Goal: Task Accomplishment & Management: Complete application form

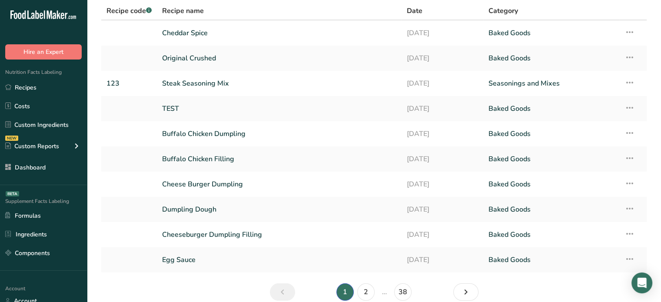
scroll to position [40, 0]
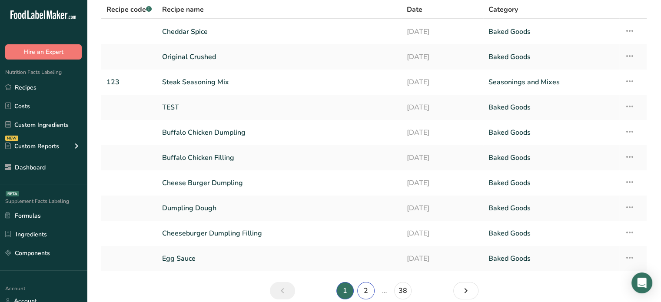
click at [363, 290] on link "2" at bounding box center [365, 290] width 17 height 17
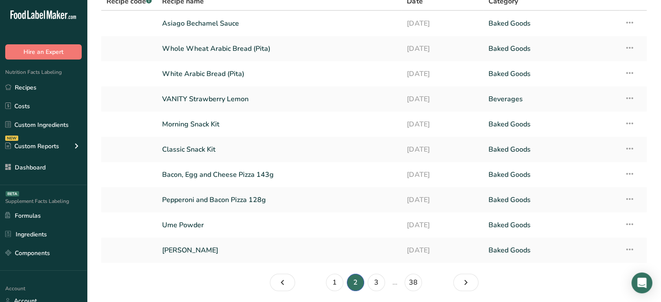
scroll to position [49, 0]
click at [342, 107] on td "VANITY Strawberry Lemon" at bounding box center [279, 98] width 245 height 25
click at [295, 99] on link "VANITY Strawberry Lemon" at bounding box center [279, 98] width 234 height 18
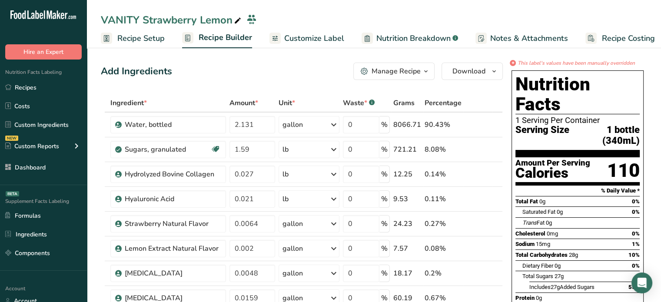
scroll to position [264, 0]
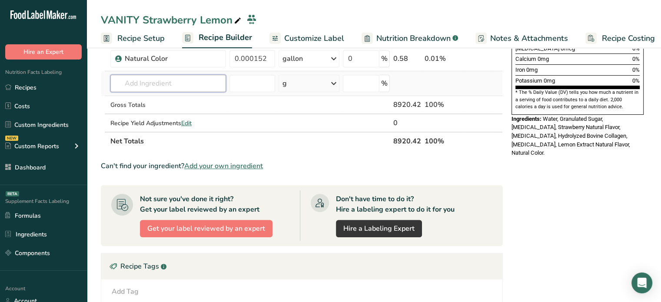
click at [209, 86] on input "text" at bounding box center [168, 83] width 116 height 17
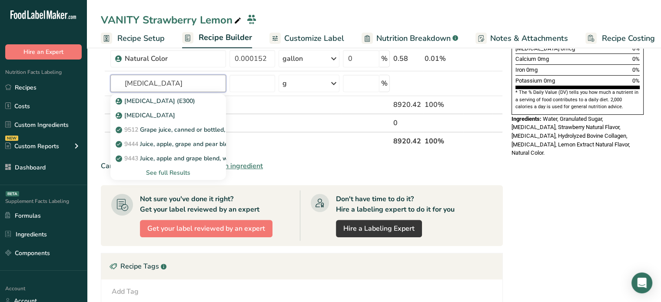
type input "ascor"
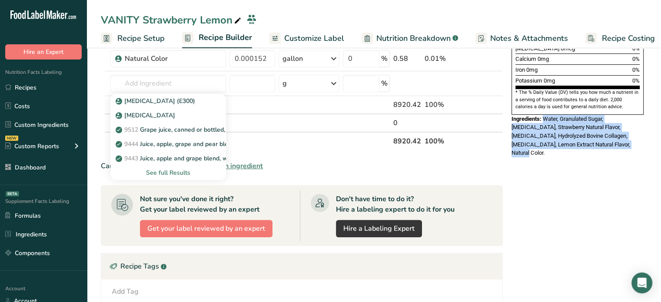
drag, startPoint x: 588, startPoint y: 124, endPoint x: 544, endPoint y: 97, distance: 51.1
click at [544, 115] on div "Ingredients: Water, Granulated Sugar, Bromelain, Strawberry Natural Flavor, Cit…" at bounding box center [577, 136] width 132 height 43
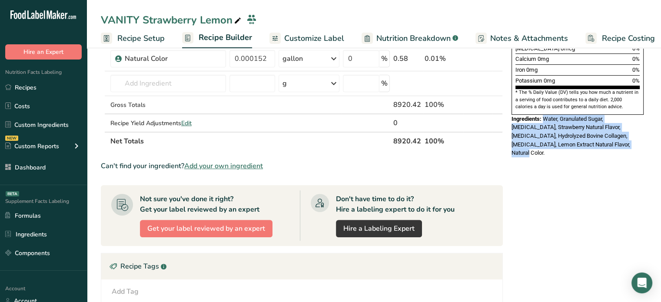
copy span "Water, Granulated Sugar, Bromelain, Strawberry Natural Flavor, Citric Acid, Hyd…"
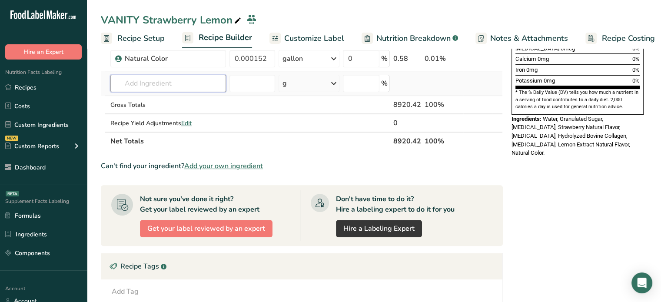
click at [215, 80] on input "text" at bounding box center [168, 83] width 116 height 17
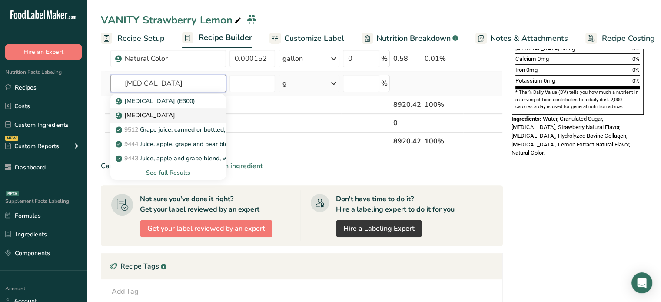
type input "ascorbic acid"
click at [169, 113] on div "Ascorbic Acid" at bounding box center [161, 115] width 88 height 9
type input "Ascorbic Acid"
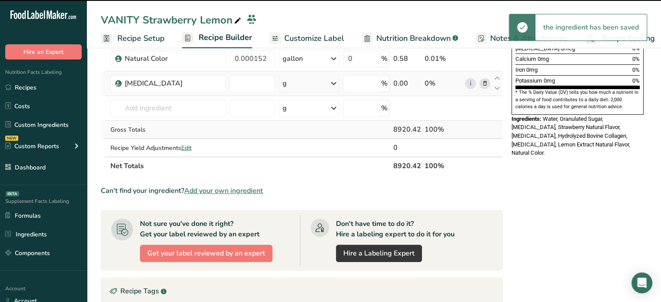
type input "0"
click at [471, 80] on link "i" at bounding box center [470, 83] width 11 height 11
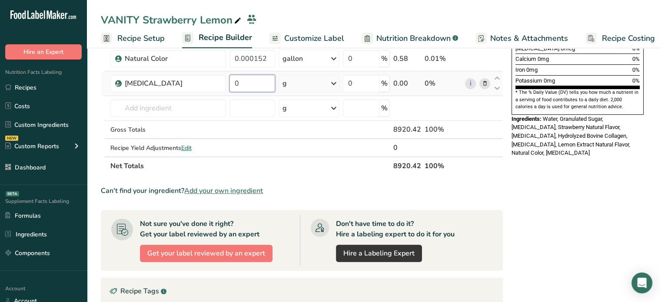
click at [259, 89] on input "0" at bounding box center [252, 83] width 46 height 17
type input "0.75"
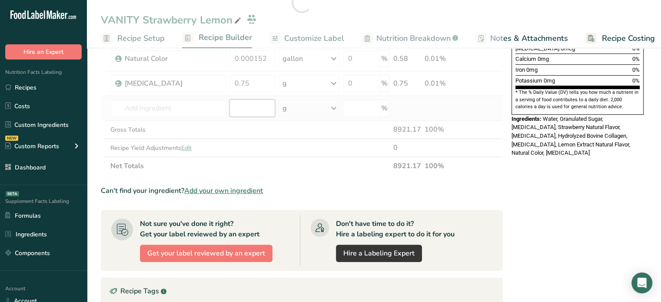
click at [262, 100] on div "Ingredient * Amount * Unit * Waste * .a-a{fill:#347362;}.b-a{fill:#fff;} Grams …" at bounding box center [302, 2] width 402 height 345
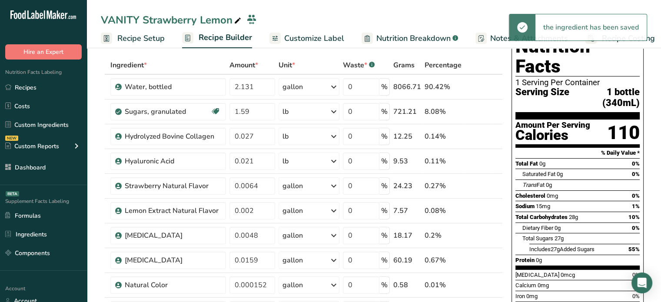
scroll to position [0, 0]
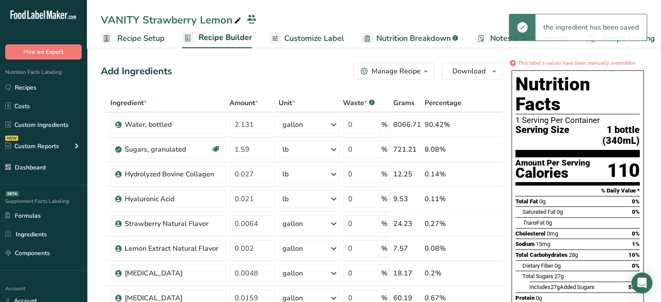
click at [334, 41] on span "Customize Label" at bounding box center [314, 39] width 60 height 12
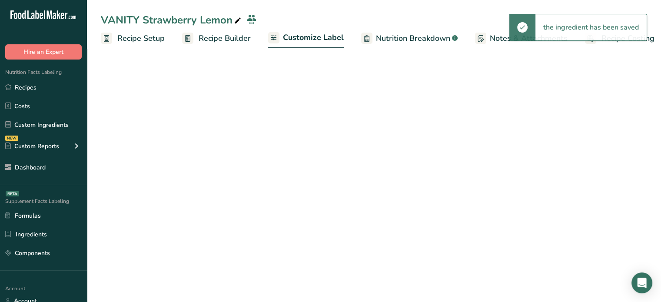
scroll to position [0, 7]
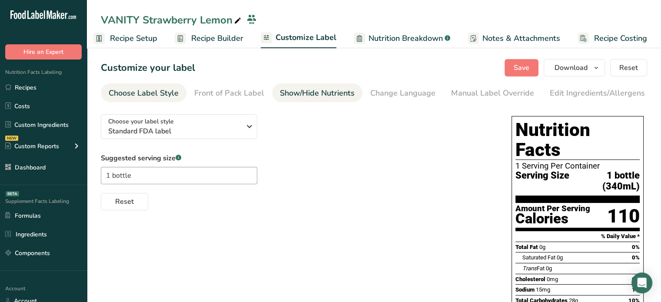
click at [340, 92] on div "Show/Hide Nutrients" at bounding box center [317, 93] width 75 height 12
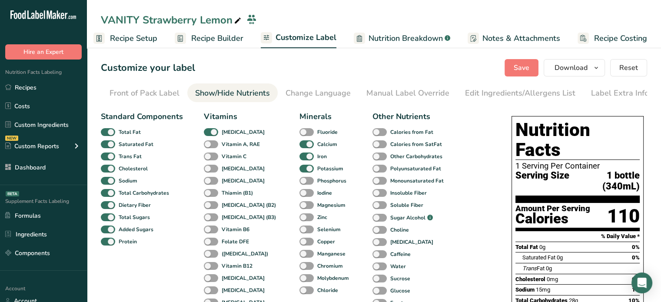
scroll to position [0, 85]
click at [211, 159] on span at bounding box center [211, 157] width 14 height 8
click at [209, 159] on input "Vitamin C" at bounding box center [207, 156] width 6 height 6
checkbox input "true"
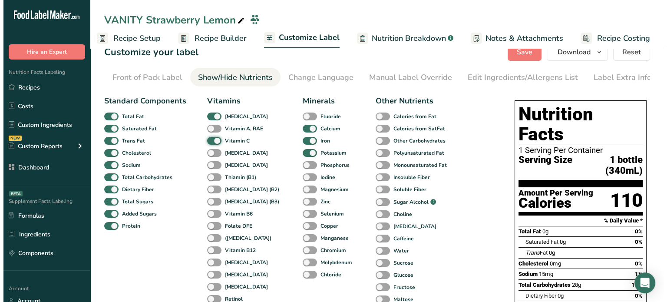
scroll to position [0, 0]
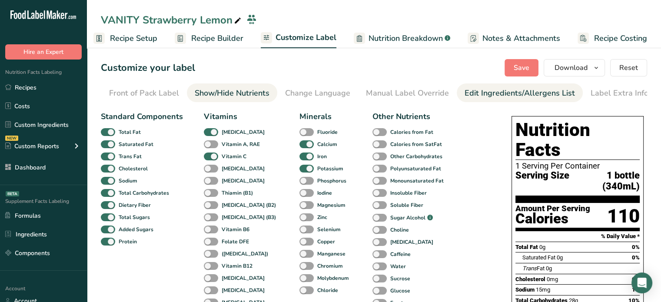
click at [506, 95] on div "Edit Ingredients/Allergens List" at bounding box center [520, 93] width 110 height 12
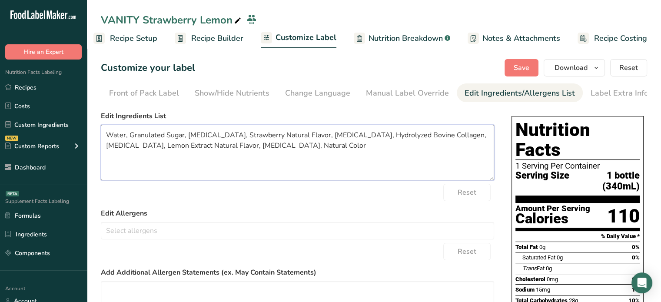
click at [359, 158] on textarea "Water, Granulated Sugar, Bromelain, Strawberry Natural Flavor, Citric Acid, Hyd…" at bounding box center [297, 153] width 393 height 56
type textarea "Water, Granulated Sugar, Bromelain, Strawberry Natural Flavor, Citric Acid, Hyd…"
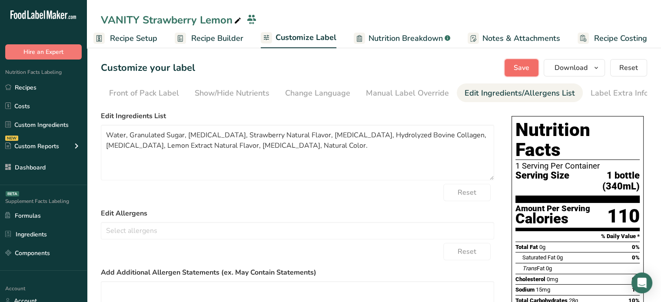
click at [535, 70] on button "Save" at bounding box center [522, 67] width 34 height 17
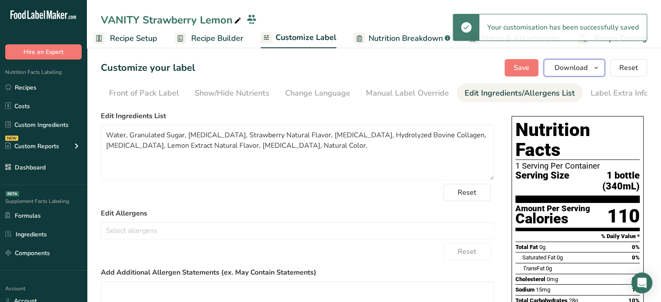
click at [581, 74] on button "Download" at bounding box center [574, 67] width 61 height 17
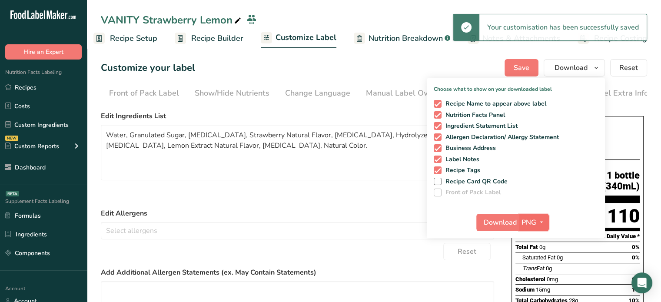
click at [541, 225] on icon "button" at bounding box center [541, 222] width 7 height 11
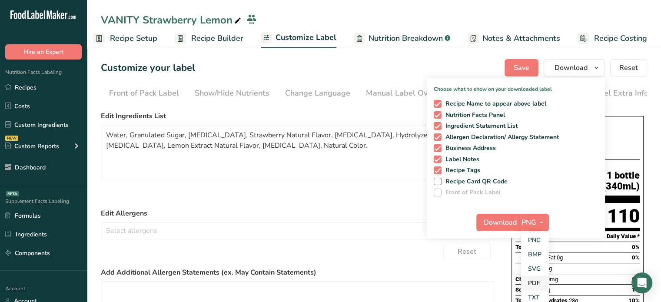
click at [542, 276] on link "PDF" at bounding box center [535, 283] width 28 height 14
click at [513, 214] on button "Download" at bounding box center [498, 222] width 43 height 17
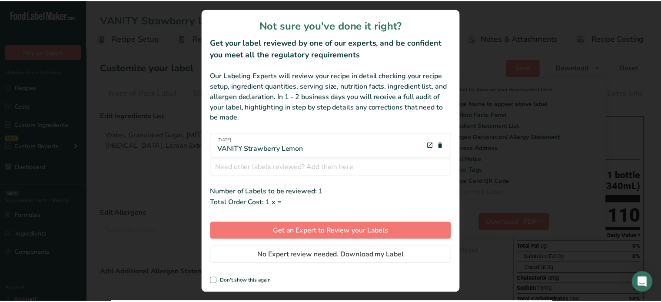
scroll to position [0, 1]
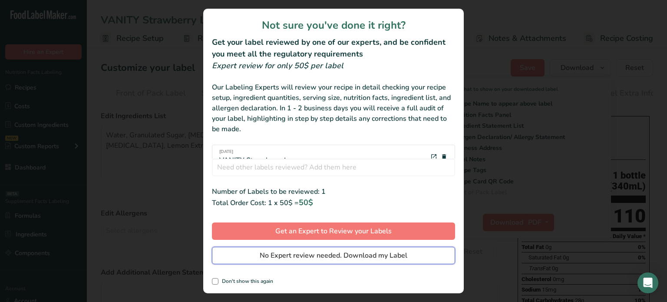
click at [378, 257] on span "No Expert review needed. Download my Label" at bounding box center [334, 255] width 148 height 10
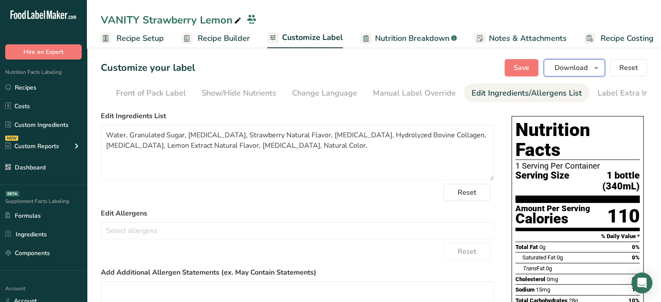
click at [567, 71] on span "Download" at bounding box center [570, 68] width 33 height 10
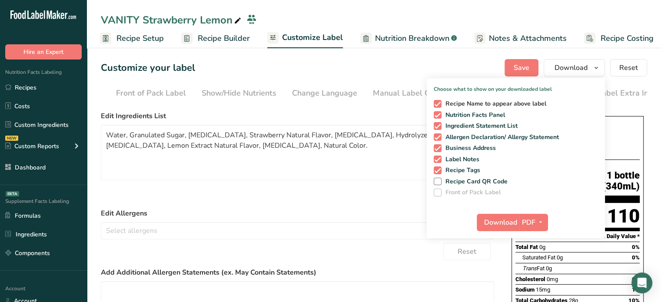
click at [479, 103] on span "Recipe Name to appear above label" at bounding box center [494, 104] width 105 height 8
click at [439, 103] on input "Recipe Name to appear above label" at bounding box center [437, 104] width 6 height 6
checkbox input "false"
click at [470, 117] on span "Nutrition Facts Panel" at bounding box center [474, 115] width 64 height 8
click at [439, 117] on input "Nutrition Facts Panel" at bounding box center [437, 115] width 6 height 6
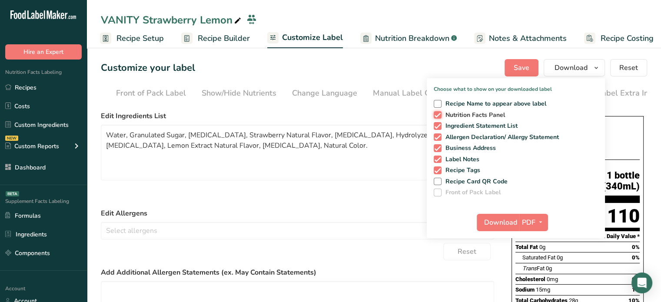
checkbox input "false"
click at [473, 173] on span "Recipe Tags" at bounding box center [461, 170] width 39 height 8
click at [439, 173] on input "Recipe Tags" at bounding box center [437, 170] width 6 height 6
checkbox input "false"
click at [495, 227] on span "Download" at bounding box center [500, 222] width 33 height 10
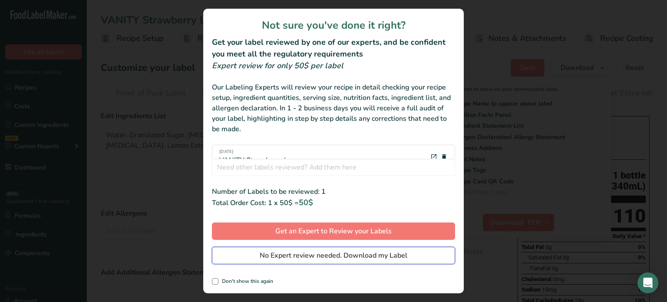
click at [421, 256] on button "No Expert review needed. Download my Label" at bounding box center [333, 255] width 243 height 17
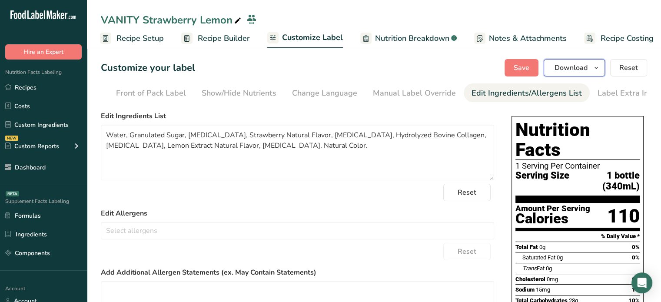
click at [575, 69] on span "Download" at bounding box center [570, 68] width 33 height 10
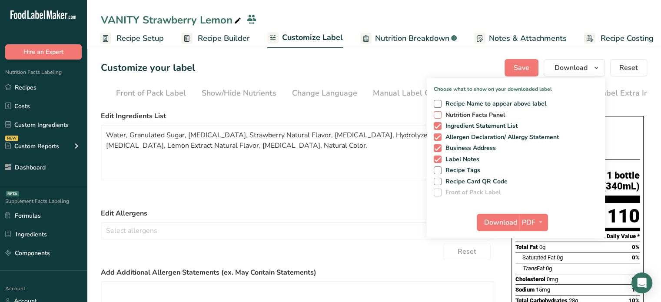
click at [467, 114] on span "Nutrition Facts Panel" at bounding box center [474, 115] width 64 height 8
click at [439, 114] on input "Nutrition Facts Panel" at bounding box center [437, 115] width 6 height 6
checkbox input "true"
click at [510, 222] on span "Download" at bounding box center [500, 222] width 33 height 10
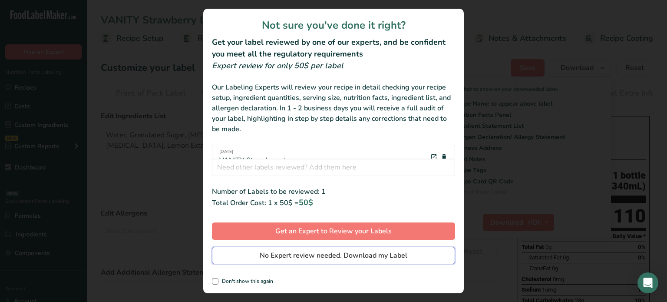
click at [442, 262] on button "No Expert review needed. Download my Label" at bounding box center [333, 255] width 243 height 17
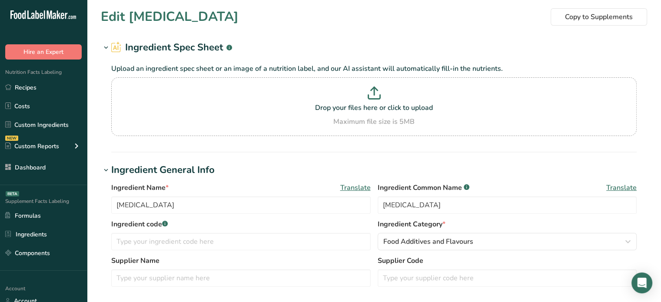
scroll to position [264, 0]
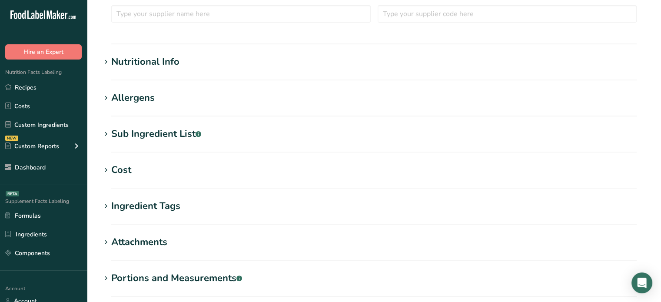
click at [163, 61] on div "Nutritional Info" at bounding box center [145, 62] width 68 height 14
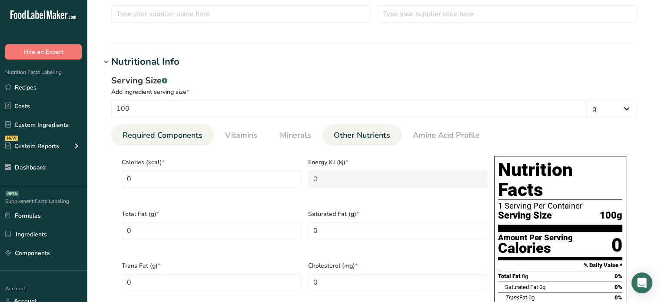
click at [337, 125] on link "Other Nutrients" at bounding box center [361, 135] width 63 height 22
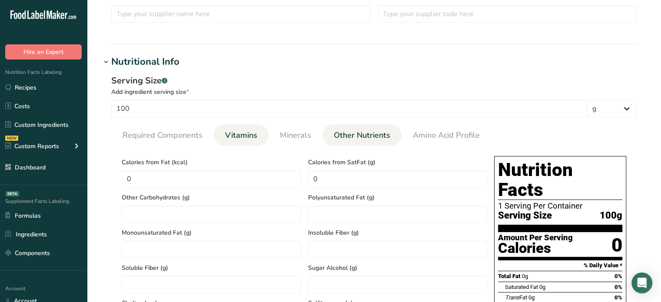
click at [265, 133] on li "Vitamins" at bounding box center [241, 134] width 55 height 21
click at [240, 137] on span "Vitamins" at bounding box center [241, 135] width 32 height 12
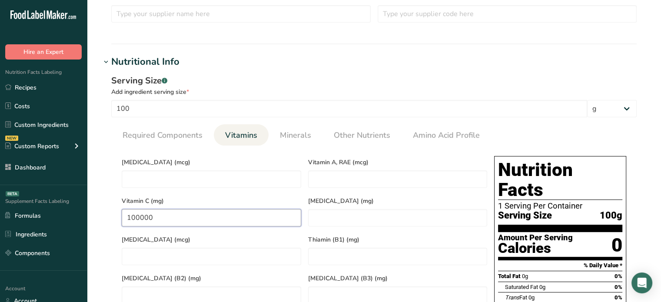
drag, startPoint x: 161, startPoint y: 211, endPoint x: 118, endPoint y: 212, distance: 43.0
click at [118, 212] on div "Vitamin C (mg) 100000" at bounding box center [211, 210] width 186 height 39
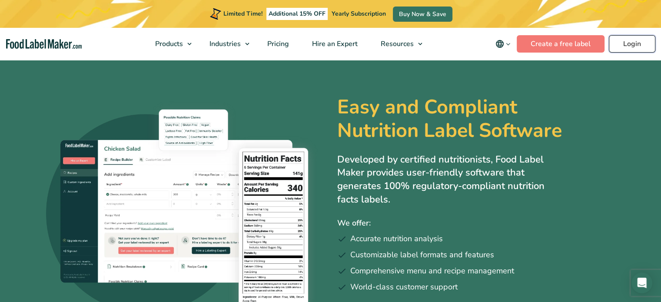
click at [633, 45] on link "Login" at bounding box center [632, 43] width 46 height 17
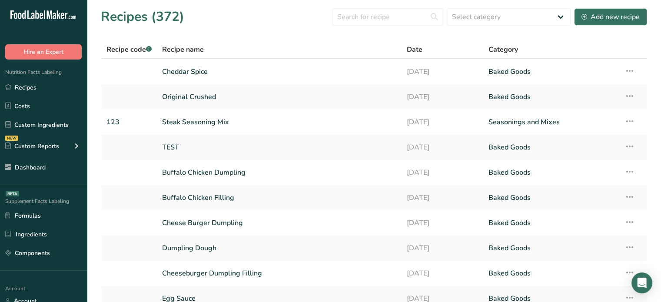
click at [66, 263] on div "Supplement Facts Labeling BETA Formulas Ingredients Components" at bounding box center [43, 228] width 87 height 86
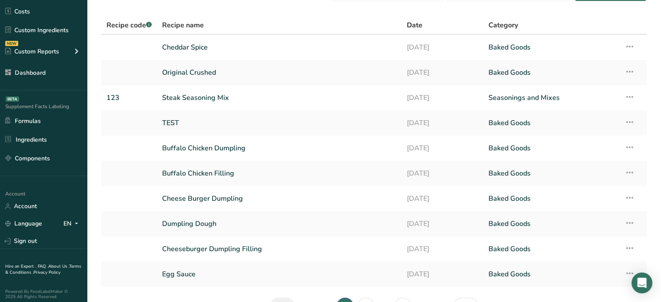
scroll to position [99, 0]
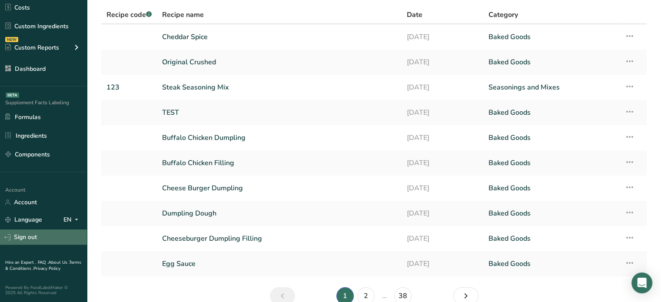
click at [54, 240] on link "Sign out" at bounding box center [43, 236] width 87 height 15
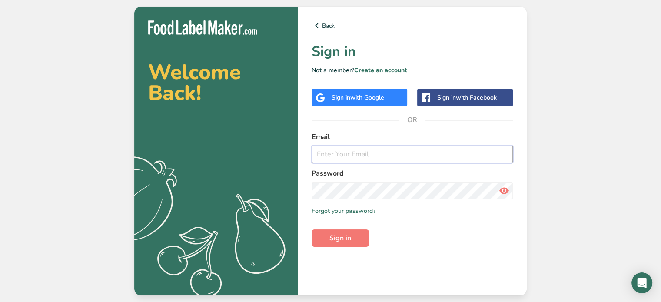
click at [363, 152] on input "email" at bounding box center [412, 154] width 201 height 17
type input "[EMAIL_ADDRESS][DOMAIN_NAME]"
click at [357, 229] on button "Sign in" at bounding box center [340, 237] width 57 height 17
click at [328, 242] on button "Sign in" at bounding box center [340, 237] width 57 height 17
click at [350, 151] on input "email" at bounding box center [412, 154] width 201 height 17
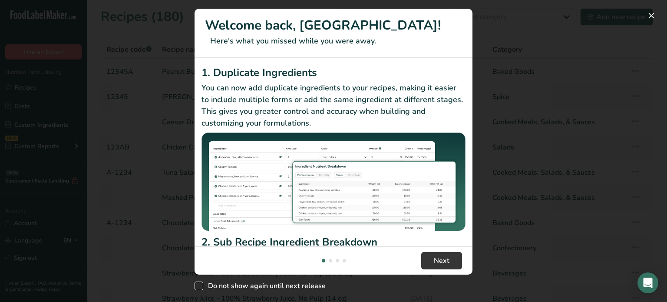
click at [247, 284] on span "Do not show again until next release" at bounding box center [264, 286] width 123 height 9
click at [200, 284] on input "Do not show again until next release" at bounding box center [198, 286] width 6 height 6
checkbox input "true"
click at [450, 266] on button "Next" at bounding box center [442, 260] width 41 height 17
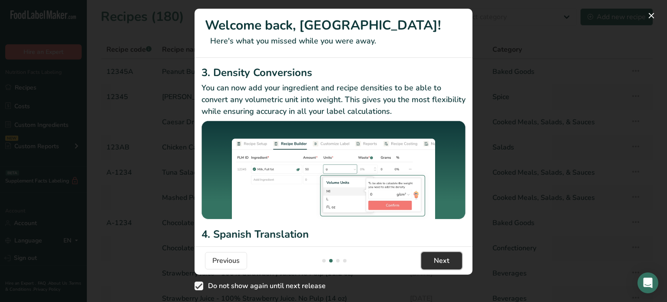
click at [450, 266] on button "Next" at bounding box center [442, 260] width 41 height 17
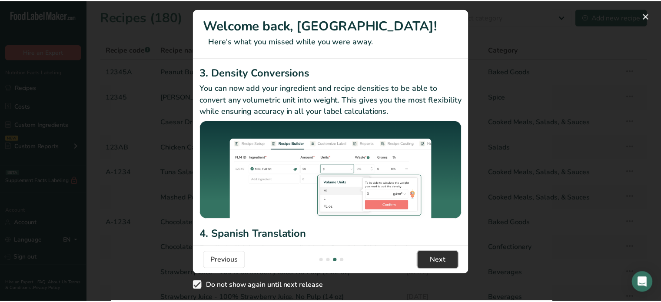
scroll to position [0, 834]
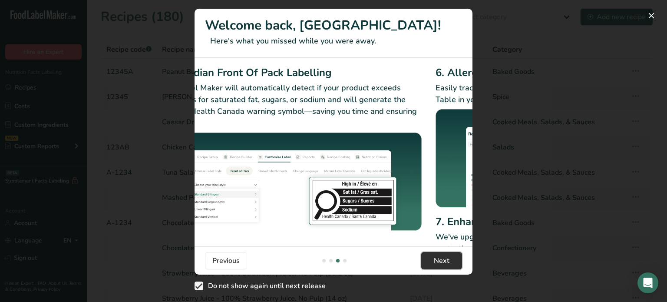
click at [450, 266] on button "Next" at bounding box center [442, 260] width 41 height 17
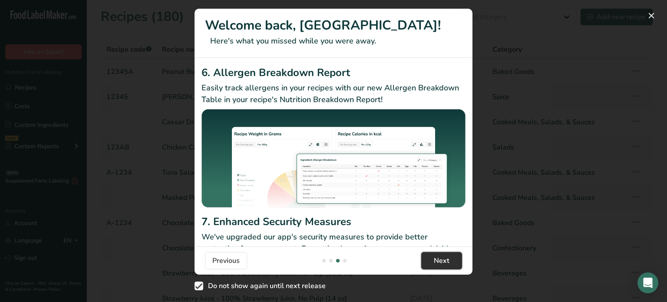
click at [450, 266] on span "Next" at bounding box center [442, 261] width 16 height 10
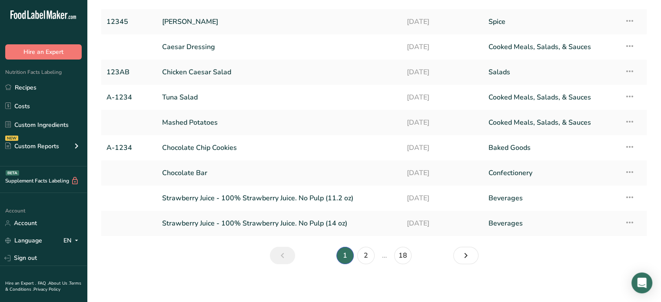
scroll to position [78, 0]
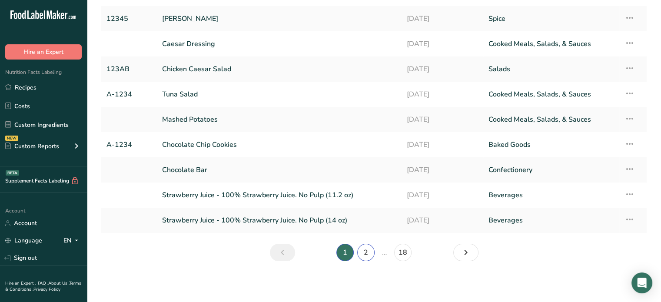
click at [360, 252] on link "2" at bounding box center [365, 252] width 17 height 17
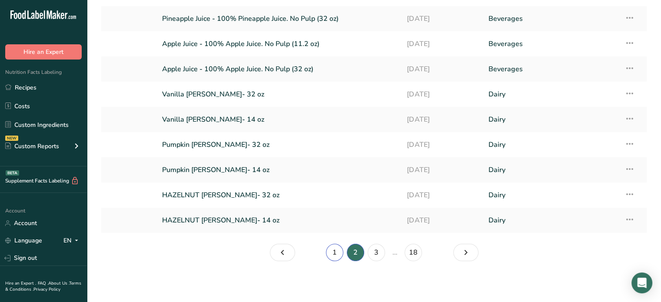
click at [341, 248] on link "1" at bounding box center [334, 252] width 17 height 17
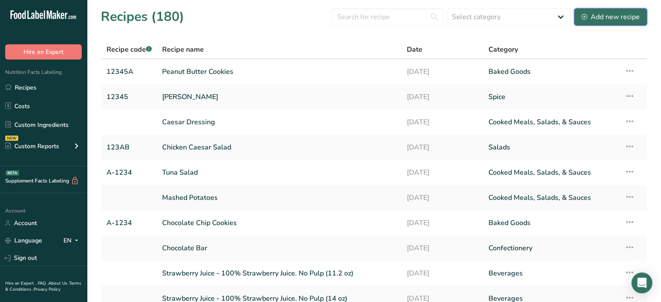
click at [597, 13] on div "Add new recipe" at bounding box center [610, 17] width 58 height 10
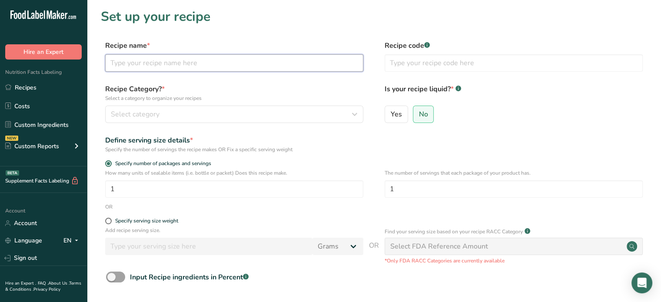
click at [217, 61] on input "text" at bounding box center [234, 62] width 258 height 17
type input "Caramel Pie"
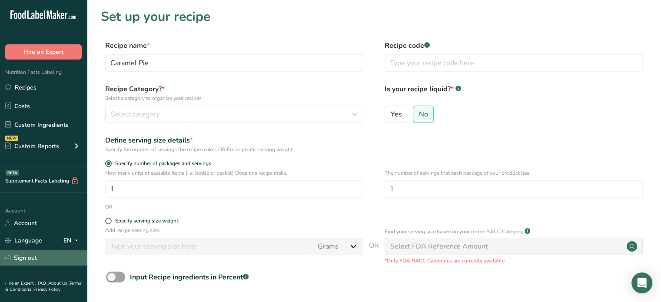
click at [37, 259] on link "Sign out" at bounding box center [43, 257] width 87 height 15
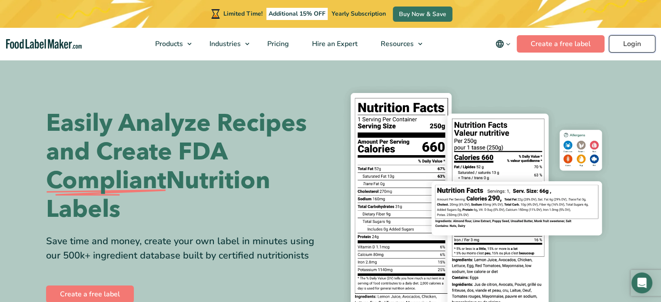
click at [637, 48] on link "Login" at bounding box center [632, 43] width 46 height 17
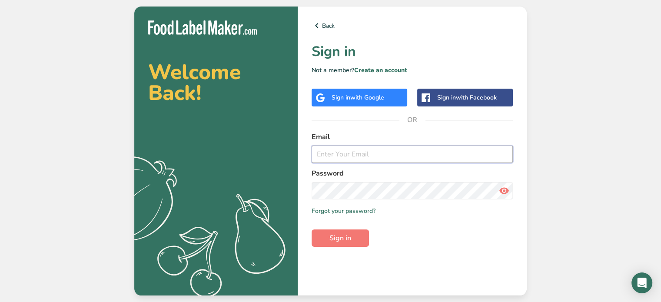
click at [413, 159] on input "email" at bounding box center [412, 154] width 201 height 17
click at [363, 160] on input "email" at bounding box center [412, 154] width 201 height 17
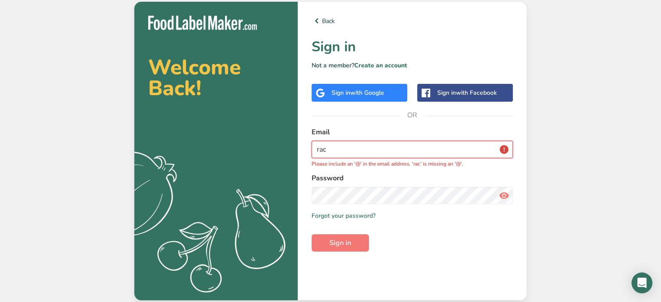
type input "[PERSON_NAME][EMAIL_ADDRESS][DOMAIN_NAME]"
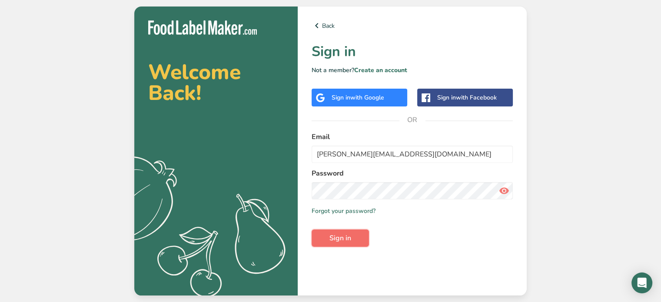
click at [330, 246] on button "Sign in" at bounding box center [340, 237] width 57 height 17
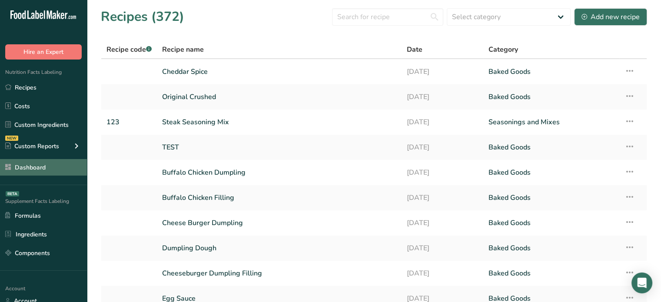
click at [60, 171] on link "Dashboard" at bounding box center [43, 167] width 87 height 17
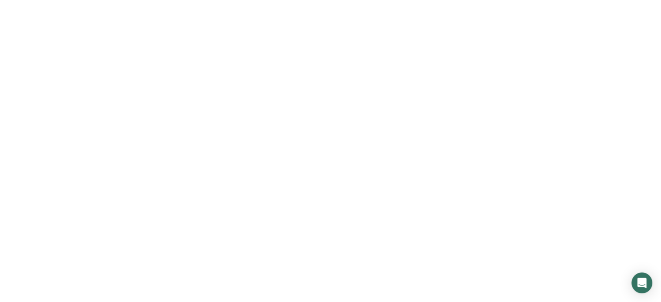
click at [60, 171] on link "Dashboard" at bounding box center [43, 167] width 87 height 17
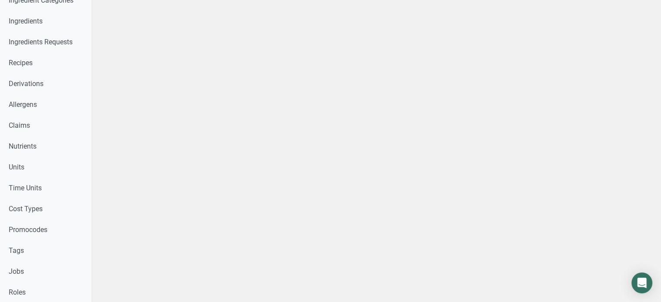
scroll to position [494, 0]
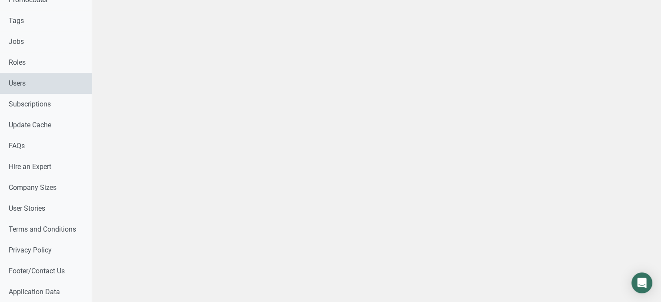
click at [63, 76] on link "Users" at bounding box center [46, 83] width 92 height 21
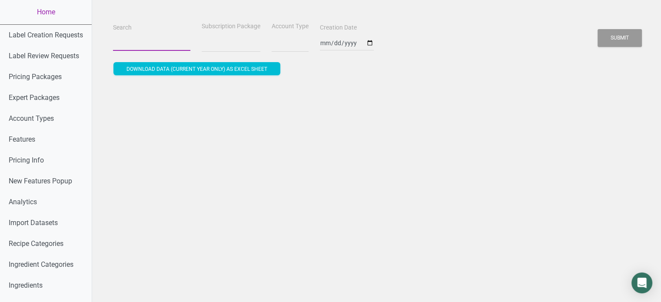
select select
click at [137, 46] on input "Search" at bounding box center [151, 43] width 77 height 16
paste input "[EMAIL_ADDRESS][PERSON_NAME][DOMAIN_NAME]"
type input "[EMAIL_ADDRESS][PERSON_NAME][DOMAIN_NAME]"
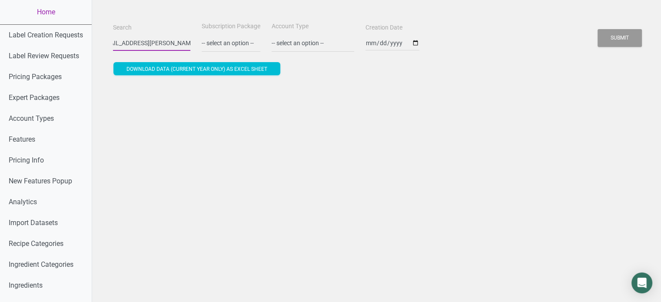
click at [598, 29] on button "Submit" at bounding box center [620, 38] width 44 height 18
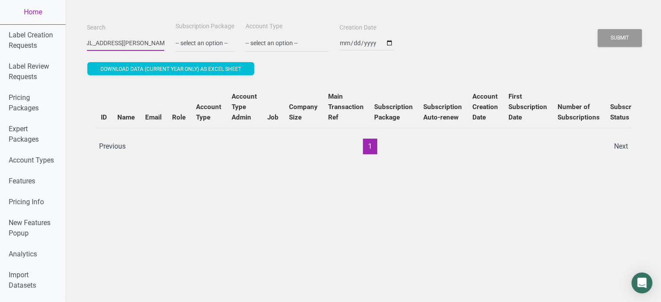
click at [598, 29] on button "Submit" at bounding box center [620, 38] width 44 height 18
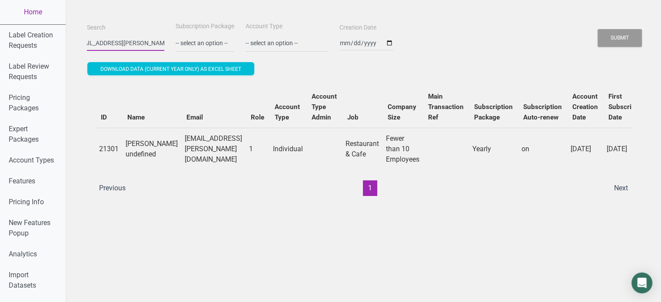
scroll to position [0, 0]
click at [34, 10] on link "Home" at bounding box center [33, 12] width 66 height 24
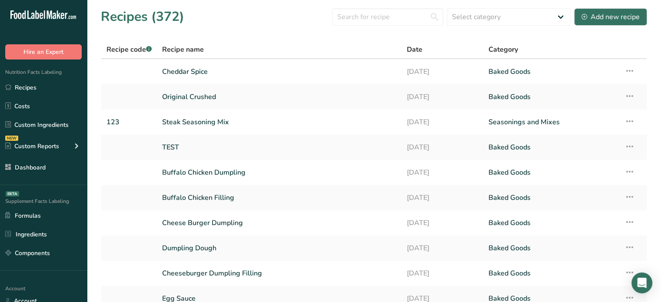
drag, startPoint x: 206, startPoint y: 61, endPoint x: 331, endPoint y: 34, distance: 127.6
click at [331, 34] on section "Recipes (372) Select category All Baked Cookies Baked Goods [GEOGRAPHIC_DATA] […" at bounding box center [374, 176] width 574 height 353
click at [299, 39] on section "Recipes (372) Select category All Baked Cookies Baked Goods [GEOGRAPHIC_DATA] […" at bounding box center [374, 176] width 574 height 353
click at [602, 15] on div "Add new recipe" at bounding box center [610, 17] width 58 height 10
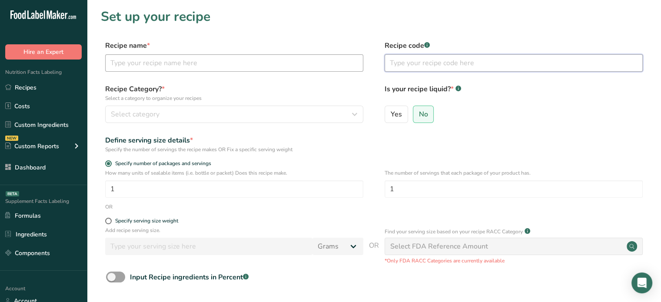
click at [242, 71] on input "text" at bounding box center [234, 62] width 258 height 17
type input "C"
click at [242, 71] on input "text" at bounding box center [234, 62] width 258 height 17
type input "Caramel Pie"
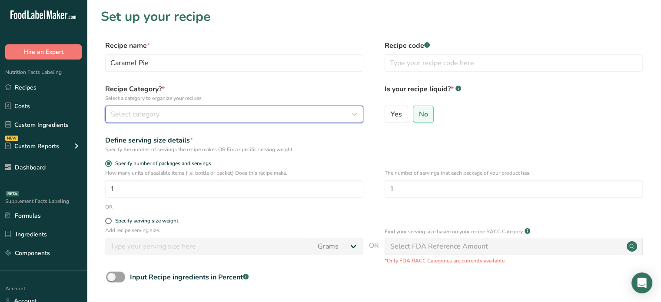
click at [245, 111] on div "Select category" at bounding box center [232, 114] width 242 height 10
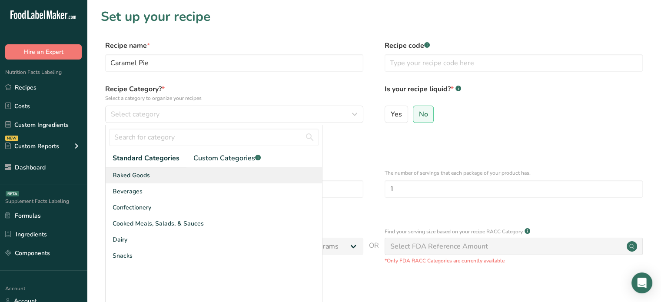
click at [217, 173] on div "Baked Goods" at bounding box center [214, 175] width 216 height 16
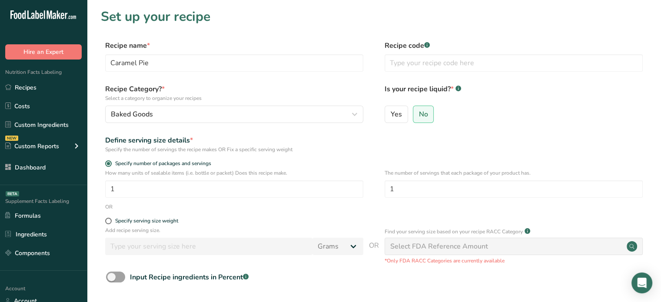
scroll to position [53, 0]
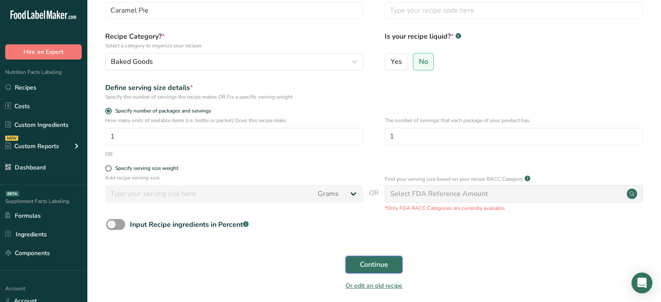
click at [382, 258] on button "Continue" at bounding box center [373, 264] width 57 height 17
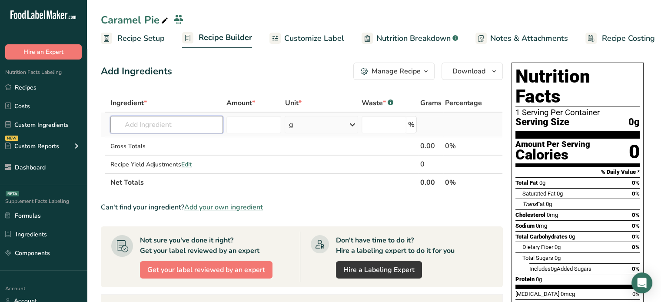
paste input "Allulose"
click at [181, 123] on input "text" at bounding box center [166, 124] width 113 height 17
type input "Allulose"
drag, startPoint x: 181, startPoint y: 124, endPoint x: 118, endPoint y: 120, distance: 63.6
click at [118, 120] on input "Allulose" at bounding box center [166, 124] width 113 height 17
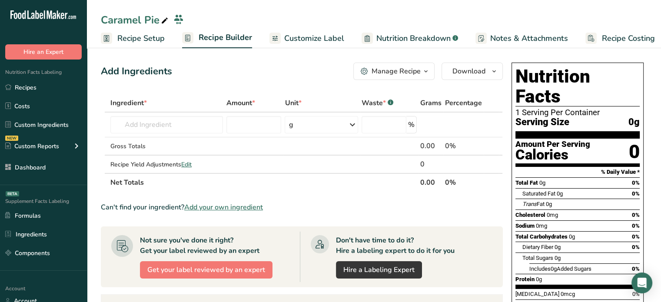
click at [198, 209] on span "Add your own ingredient" at bounding box center [223, 207] width 79 height 10
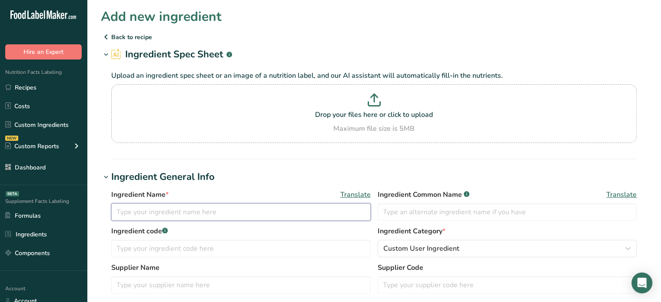
click at [188, 216] on input "text" at bounding box center [240, 211] width 259 height 17
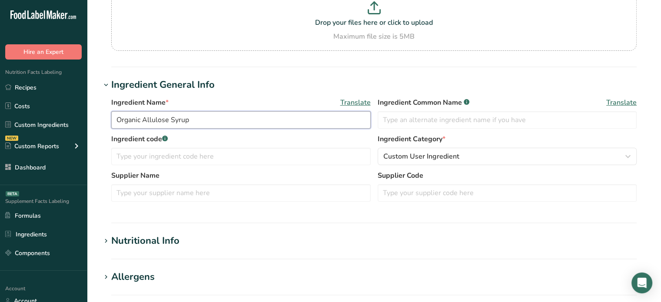
type input "Organic Allulose Syrup"
click at [188, 241] on h1 "Nutritional Info" at bounding box center [374, 241] width 546 height 14
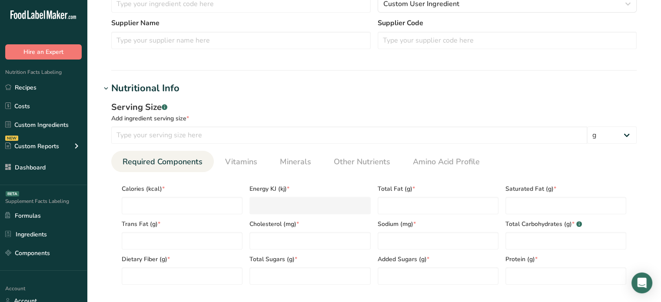
scroll to position [250, 0]
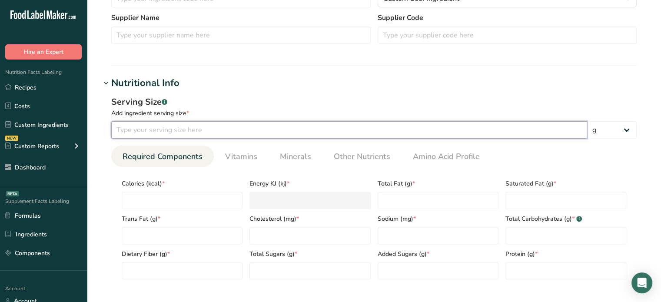
click at [334, 134] on input "number" at bounding box center [349, 129] width 476 height 17
type input "100"
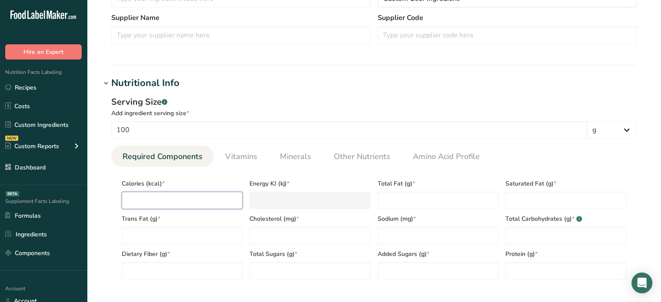
click at [222, 201] on input "number" at bounding box center [182, 200] width 121 height 17
type Fat "0"
type input "0"
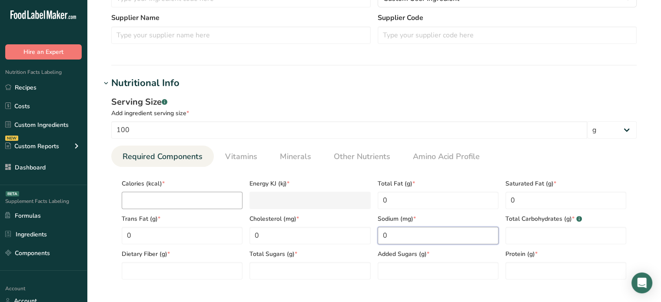
type input "0"
type Carbohydrates "0"
type Fiber "0"
type Sugars "0"
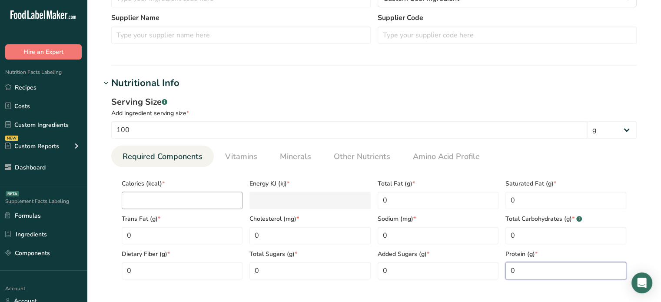
type input "0"
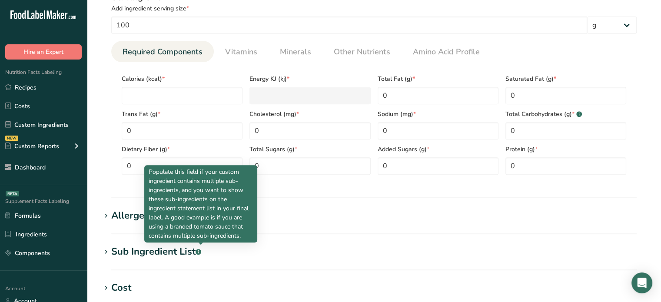
scroll to position [352, 0]
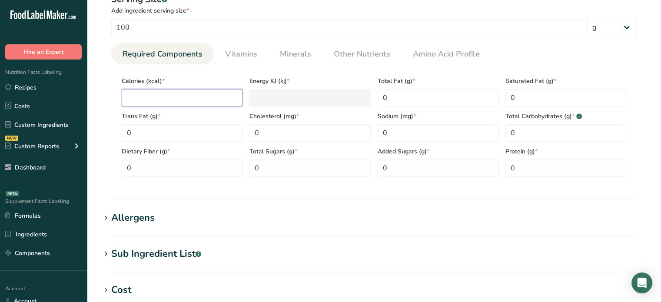
type input "0"
type KJ "0"
click at [222, 100] on input "0" at bounding box center [182, 97] width 121 height 17
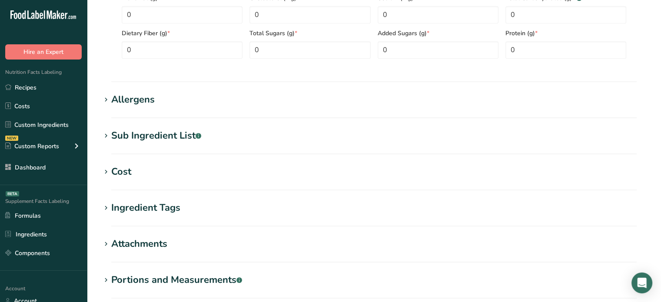
scroll to position [572, 0]
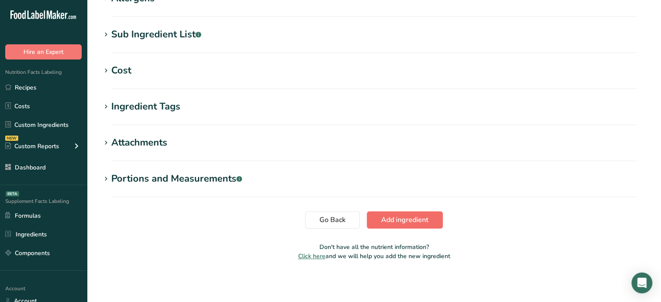
type input "0"
click at [411, 215] on span "Add ingredient" at bounding box center [404, 220] width 47 height 10
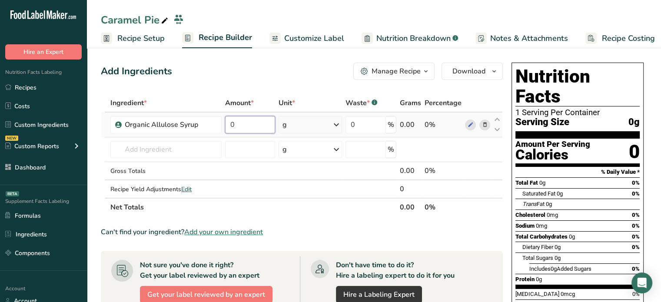
click at [259, 128] on input "0" at bounding box center [250, 124] width 50 height 17
type input "60"
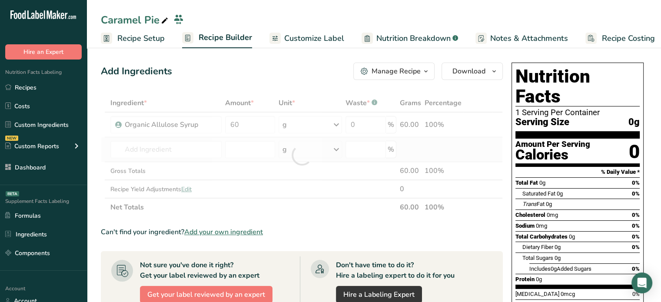
click at [172, 138] on div "Ingredient * Amount * Unit * Waste * .a-a{fill:#347362;}.b-a{fill:#fff;} Grams …" at bounding box center [302, 155] width 402 height 123
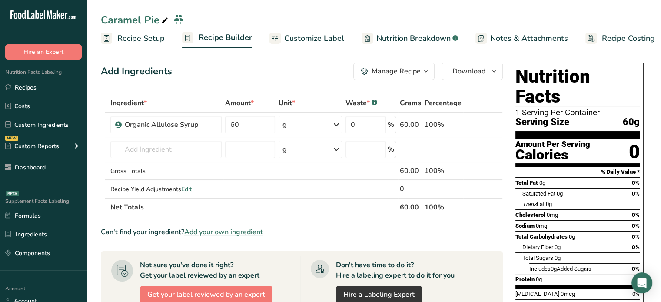
click at [228, 227] on span "Add your own ingredient" at bounding box center [223, 232] width 79 height 10
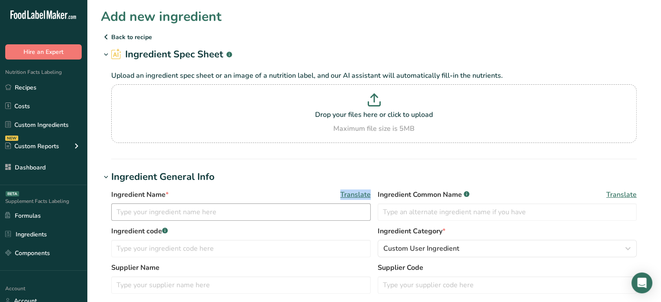
drag, startPoint x: 220, startPoint y: 201, endPoint x: 219, endPoint y: 209, distance: 8.3
click at [219, 209] on div "Ingredient Name * Translate" at bounding box center [240, 204] width 259 height 31
click at [219, 209] on input "text" at bounding box center [240, 211] width 259 height 17
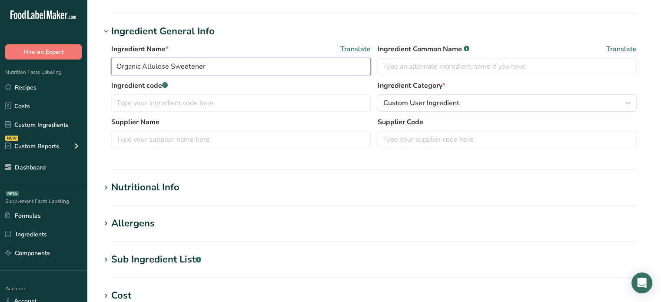
scroll to position [185, 0]
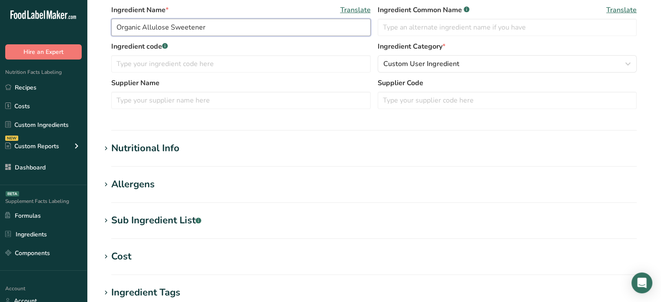
type input "Organic Allulose Sweetener"
click at [271, 145] on h1 "Nutritional Info" at bounding box center [374, 148] width 546 height 14
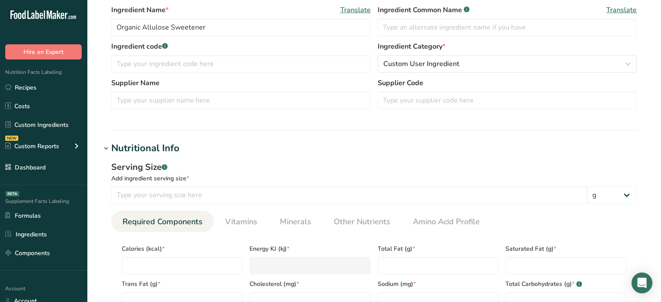
scroll to position [243, 0]
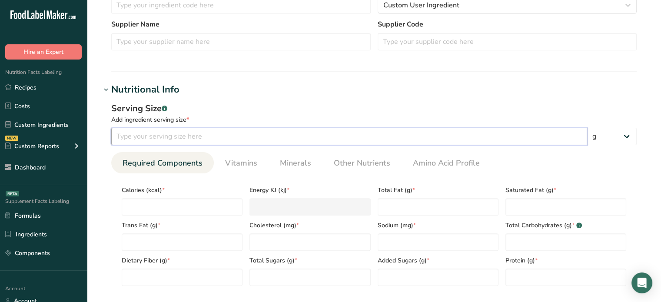
click at [300, 138] on input "number" at bounding box center [349, 136] width 476 height 17
type input "10"
click at [206, 207] on input "number" at bounding box center [182, 206] width 121 height 17
type input "0"
type KJ "0"
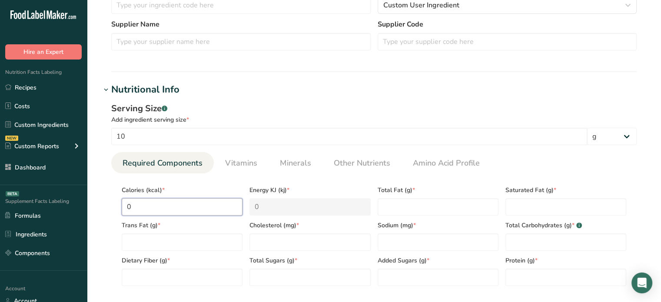
type input "0"
type Fat "0"
type input "0"
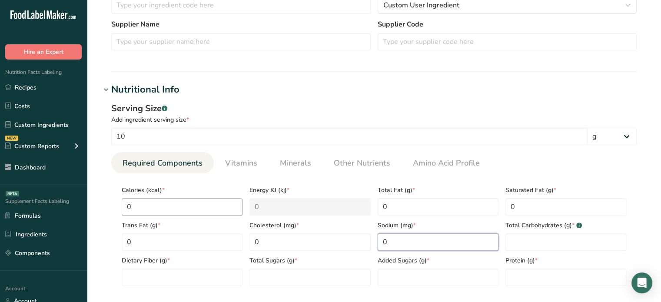
type input "0"
type Carbohydrates "0"
type Fiber "0"
type Sugars "0"
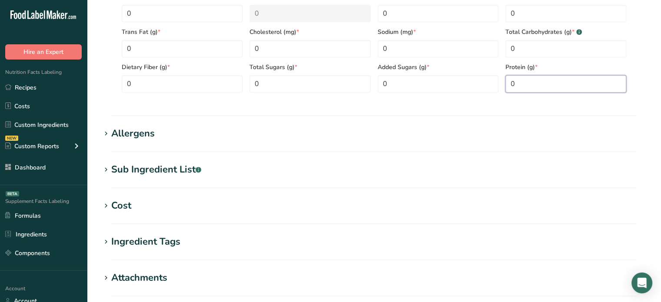
scroll to position [572, 0]
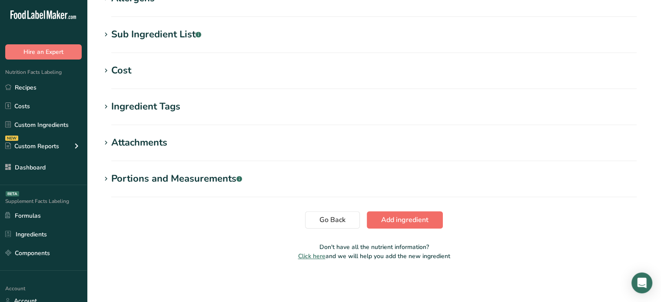
type input "0"
click at [404, 220] on span "Add ingredient" at bounding box center [404, 220] width 47 height 10
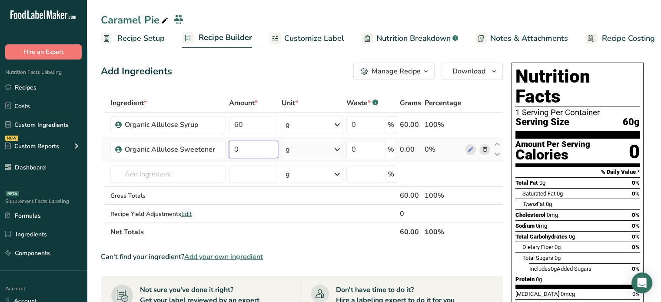
click at [256, 144] on input "0" at bounding box center [253, 149] width 49 height 17
type input "36"
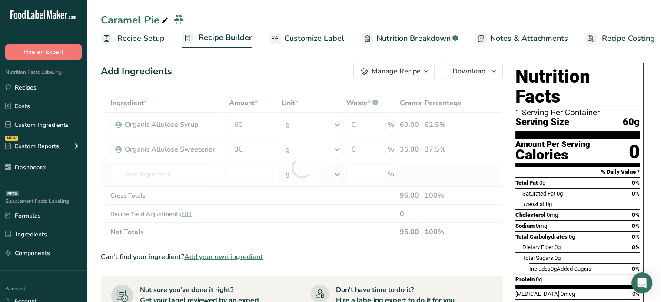
click at [196, 164] on div "Ingredient * Amount * Unit * Waste * .a-a{fill:#347362;}.b-a{fill:#fff;} Grams …" at bounding box center [302, 167] width 402 height 147
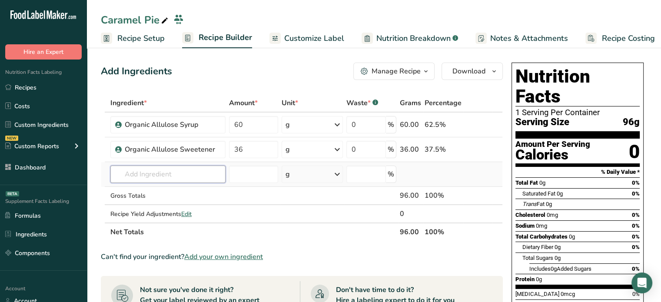
click at [185, 175] on input "text" at bounding box center [167, 174] width 115 height 17
type input "almond flour"
click at [182, 187] on div "Almond flour" at bounding box center [160, 191] width 87 height 9
type input "Almond flour"
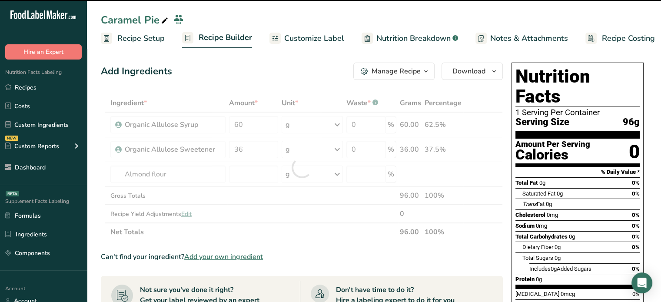
type input "0"
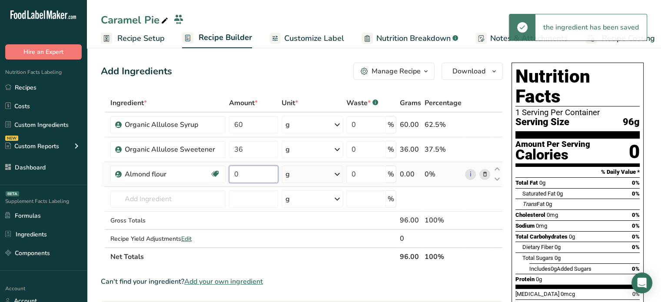
click at [243, 173] on input "0" at bounding box center [253, 174] width 49 height 17
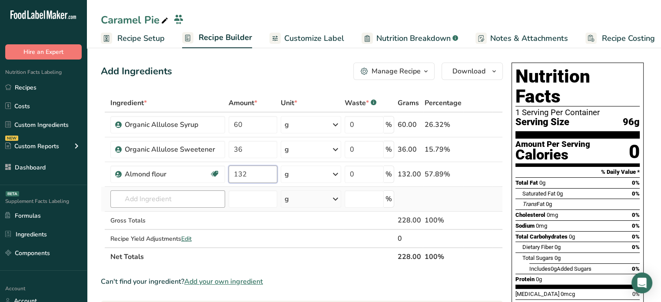
type input "132"
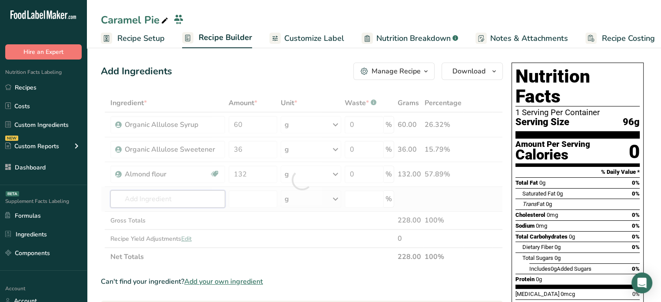
click at [185, 191] on div "Ingredient * Amount * Unit * Waste * .a-a{fill:#347362;}.b-a{fill:#fff;} Grams …" at bounding box center [302, 180] width 402 height 172
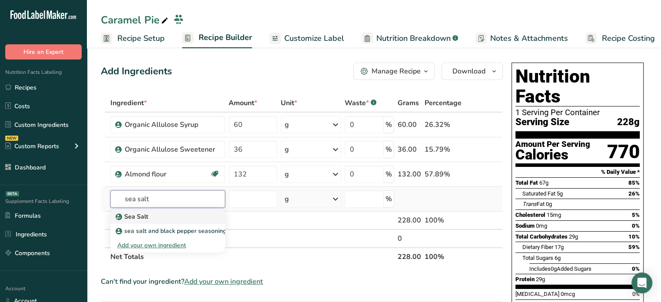
type input "sea salt"
click at [159, 213] on div "Sea Salt" at bounding box center [160, 216] width 87 height 9
type input "Sea Salt"
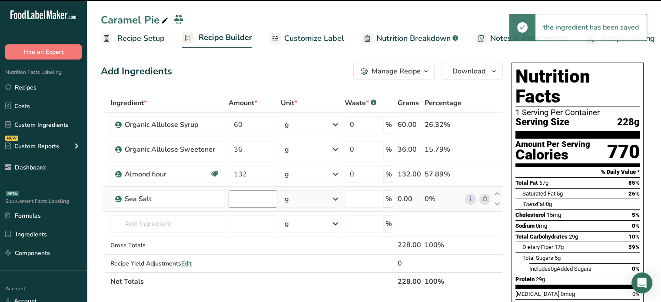
type input "0"
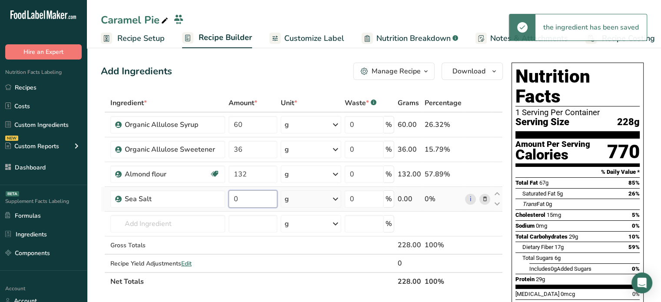
click at [251, 198] on input "0" at bounding box center [253, 198] width 49 height 17
type input "5"
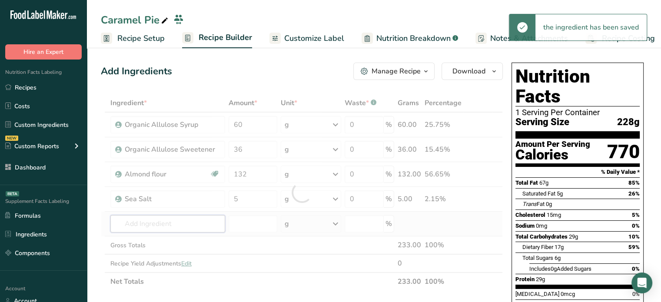
click at [191, 217] on div "Ingredient * Amount * Unit * Waste * .a-a{fill:#347362;}.b-a{fill:#fff;} Grams …" at bounding box center [302, 192] width 402 height 197
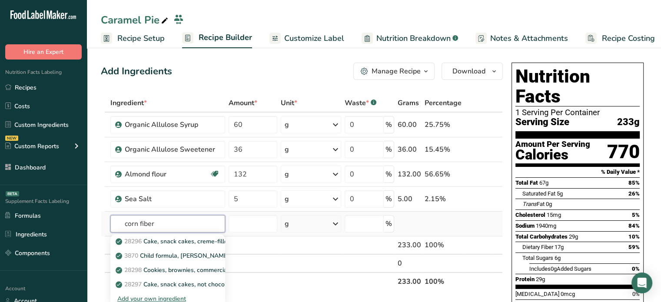
type input "corn fiber"
click at [176, 298] on div "Add your own ingredient" at bounding box center [167, 298] width 101 height 9
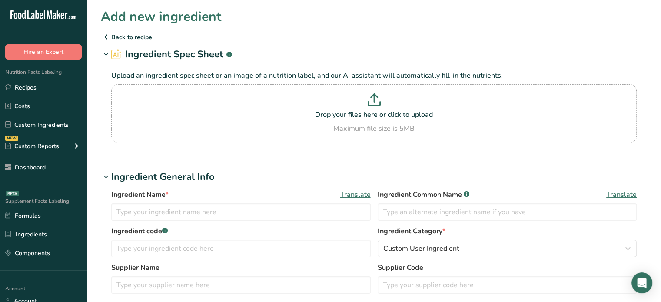
click at [115, 39] on p "Back to recipe" at bounding box center [374, 37] width 546 height 10
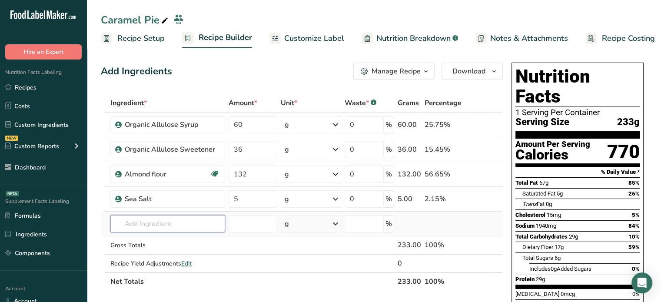
click at [142, 226] on input "text" at bounding box center [167, 223] width 115 height 17
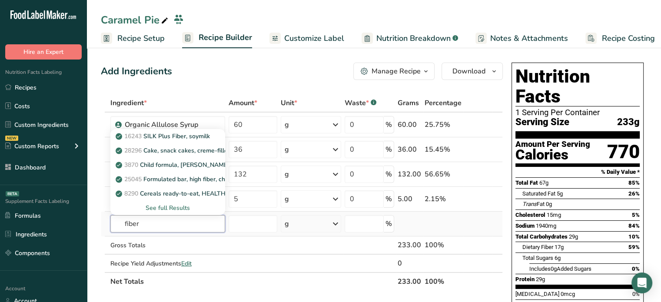
type input "fiber"
click at [173, 210] on div "See full Results" at bounding box center [167, 207] width 101 height 9
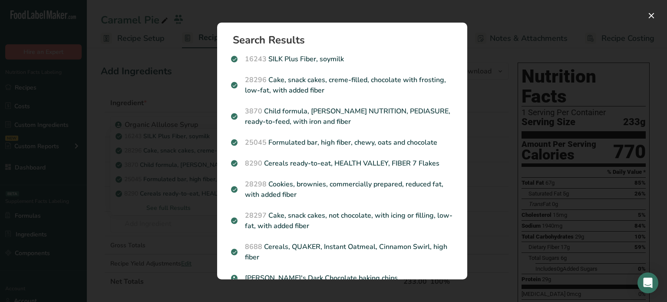
click at [179, 226] on div "Search results modal" at bounding box center [333, 151] width 667 height 302
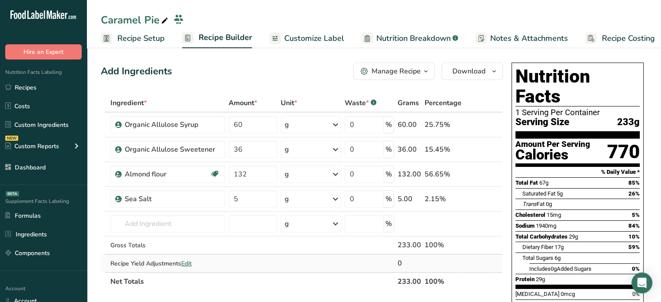
click at [201, 264] on div "Recipe Yield Adjustments Edit" at bounding box center [167, 263] width 115 height 9
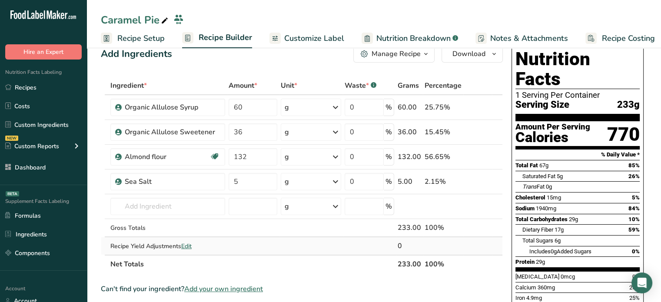
scroll to position [35, 0]
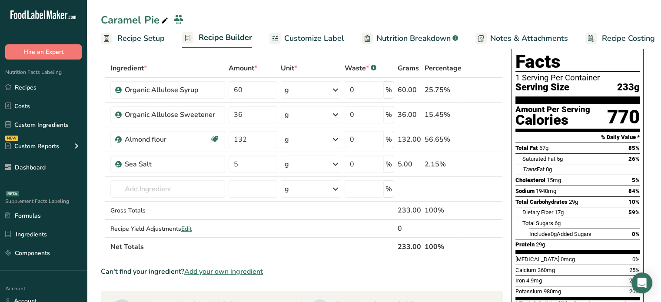
click at [204, 269] on span "Add your own ingredient" at bounding box center [223, 271] width 79 height 10
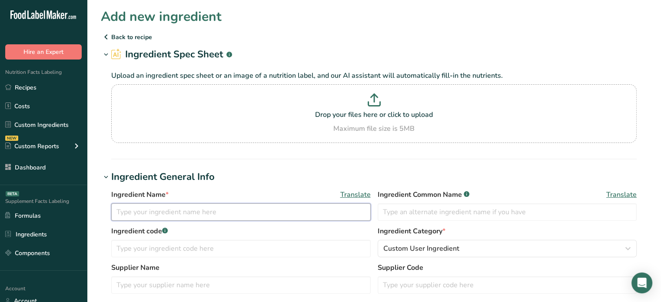
click at [257, 206] on input "text" at bounding box center [240, 211] width 259 height 17
click at [142, 212] on input "Organic Corn" at bounding box center [240, 211] width 259 height 17
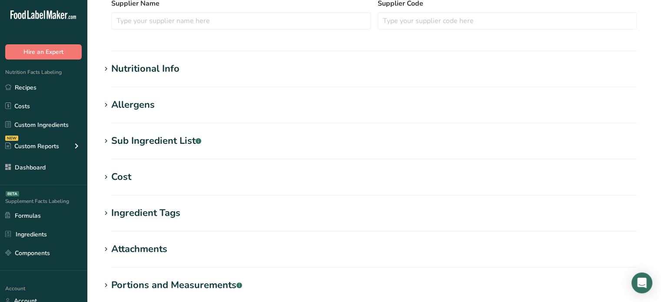
type input "Organic Soluble Corn Fiber"
click at [349, 78] on section "Nutritional Info Serving Size .a-a{fill:#347362;}.b-a{fill:#fff;} Add ingredien…" at bounding box center [374, 75] width 546 height 26
click at [156, 69] on div "Nutritional Info" at bounding box center [145, 69] width 68 height 14
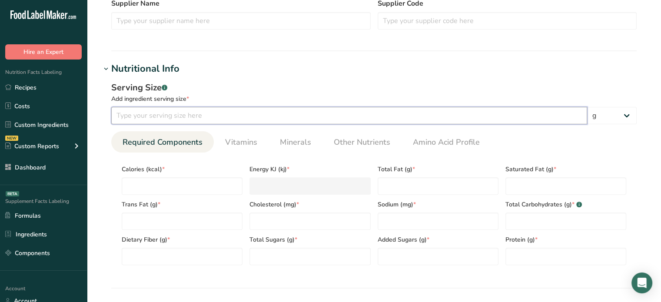
click at [169, 120] on input "number" at bounding box center [349, 115] width 476 height 17
type input "100"
click at [200, 183] on input "number" at bounding box center [182, 185] width 121 height 17
type input "0"
type KJ "0"
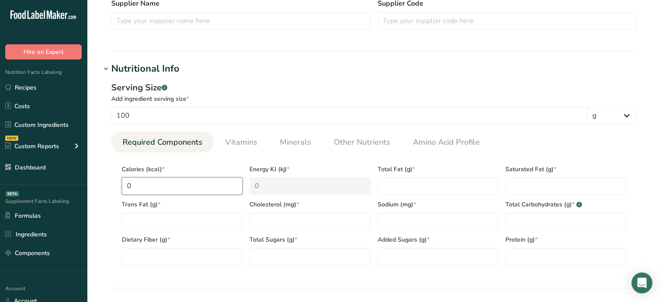
type input "0"
type Fat "0"
type input "0"
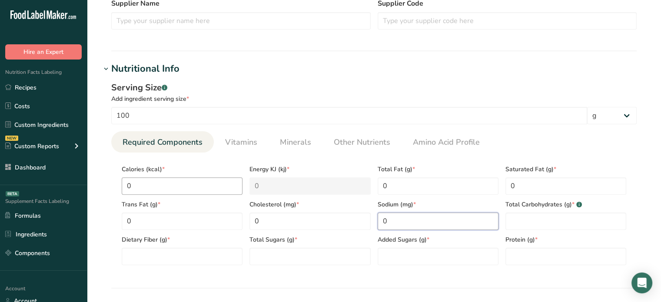
type input "0"
type Carbohydrates "0"
type Fiber "0"
type Sugars "0"
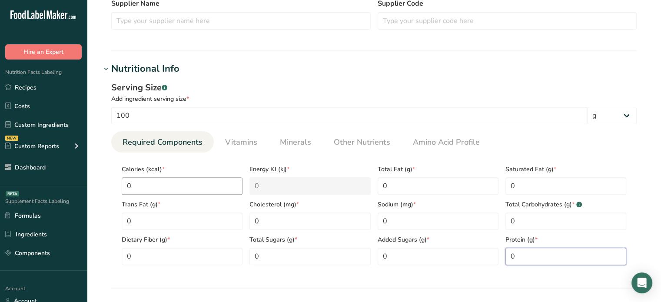
type input "0"
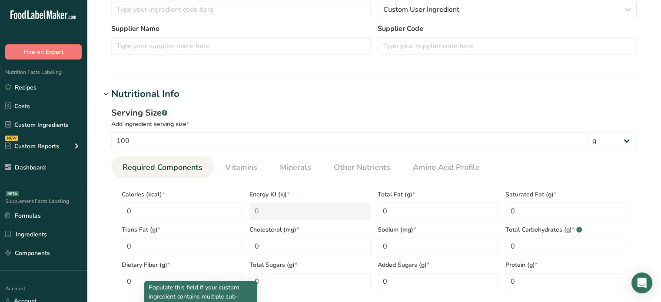
scroll to position [238, 0]
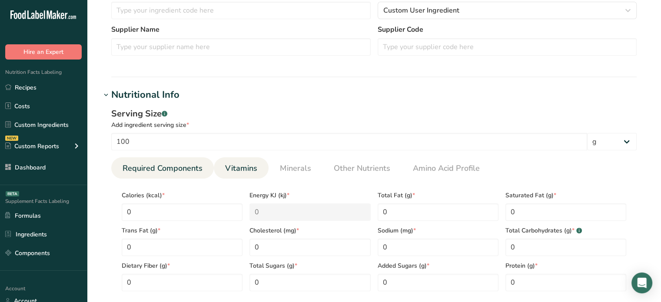
click at [252, 169] on span "Vitamins" at bounding box center [241, 169] width 32 height 12
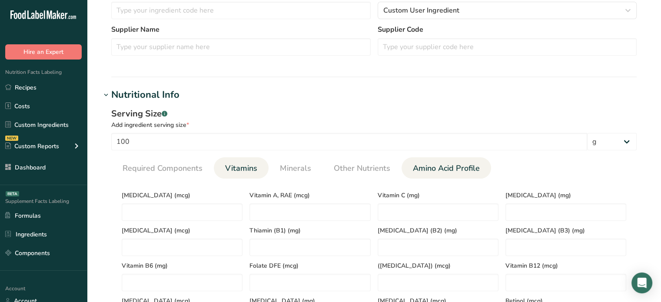
click at [424, 170] on span "Amino Acid Profile" at bounding box center [446, 169] width 67 height 12
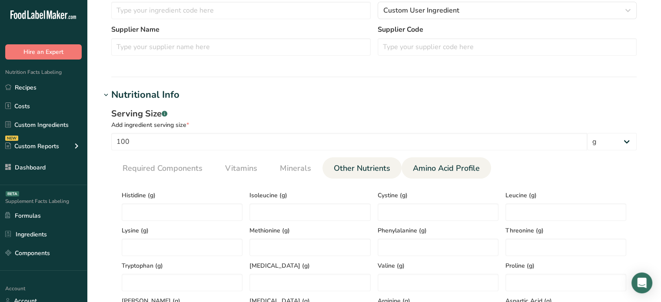
click at [363, 167] on span "Other Nutrients" at bounding box center [362, 169] width 56 height 12
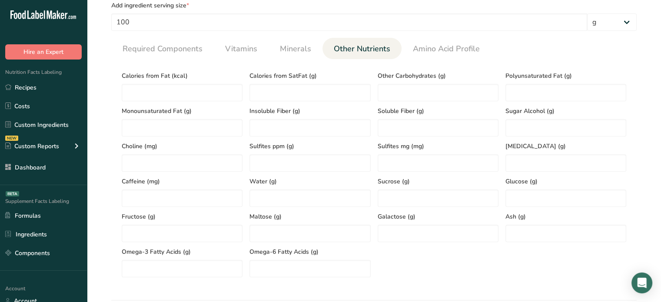
scroll to position [355, 0]
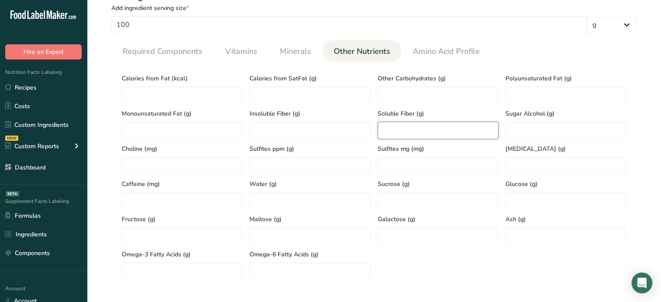
click at [475, 128] on Fiber "number" at bounding box center [438, 130] width 121 height 17
click at [200, 54] on span "Required Components" at bounding box center [163, 52] width 80 height 12
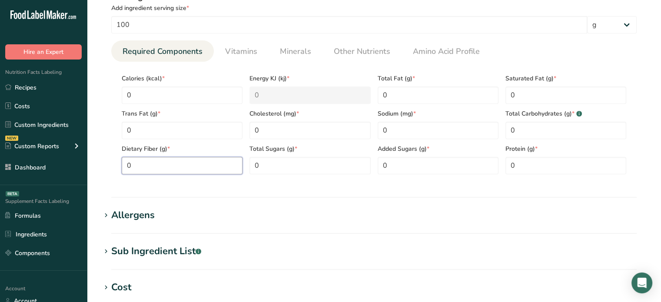
drag, startPoint x: 176, startPoint y: 160, endPoint x: 88, endPoint y: 159, distance: 88.2
click at [88, 159] on section "Add new ingredient Back to recipe Ingredient Spec Sheet .a-a{fill:#347362;}.b-a…" at bounding box center [374, 68] width 574 height 847
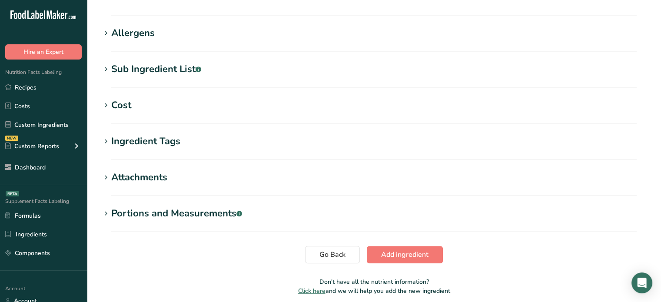
scroll to position [541, 0]
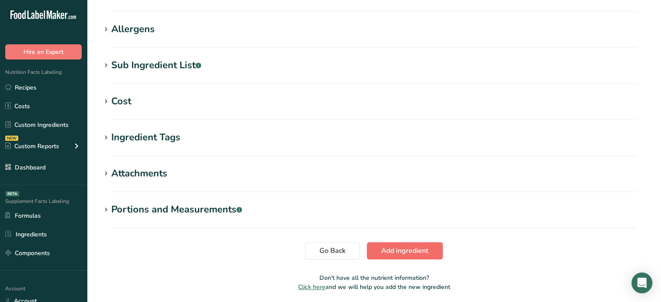
type Fiber "90"
click at [436, 242] on button "Add ingredient" at bounding box center [405, 250] width 76 height 17
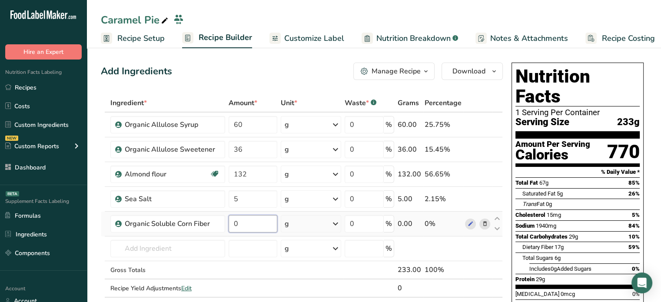
click at [253, 222] on input "0" at bounding box center [253, 223] width 49 height 17
type input "6"
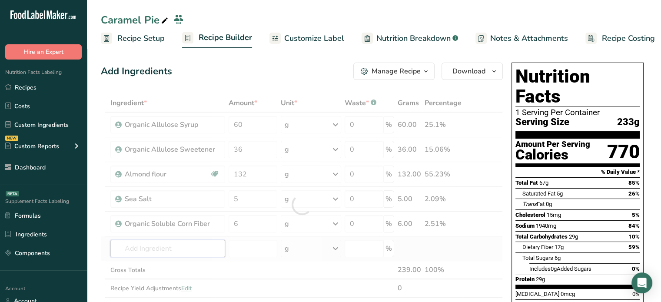
click at [203, 241] on div "Ingredient * Amount * Unit * Waste * .a-a{fill:#347362;}.b-a{fill:#fff;} Grams …" at bounding box center [302, 205] width 402 height 222
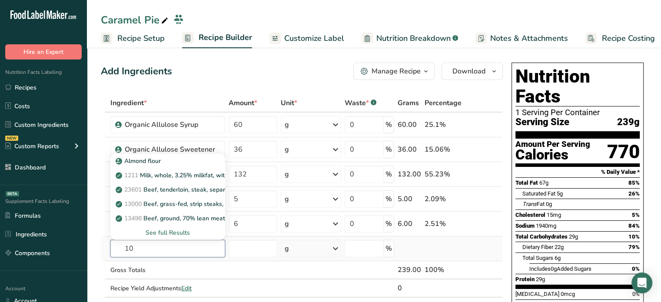
type input "1"
type input "coconut oil"
click at [171, 194] on link "4047 Oil, coconut" at bounding box center [167, 190] width 115 height 14
type input "Oil, coconut"
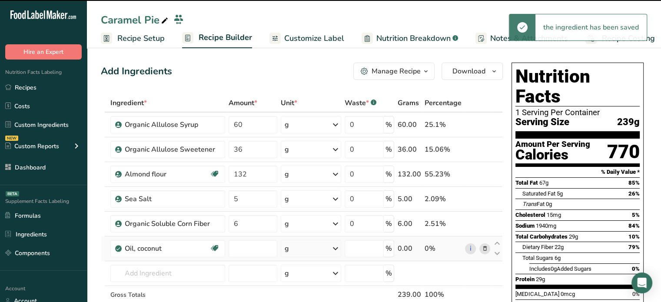
type input "0"
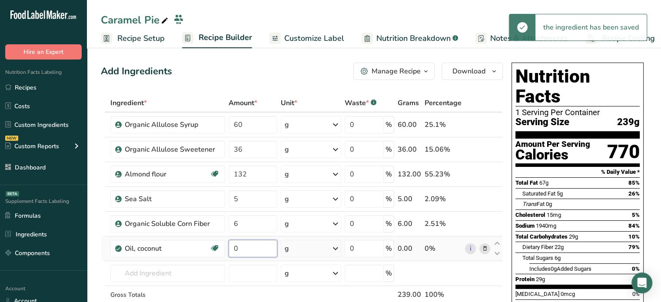
click at [244, 245] on input "0" at bounding box center [253, 248] width 49 height 17
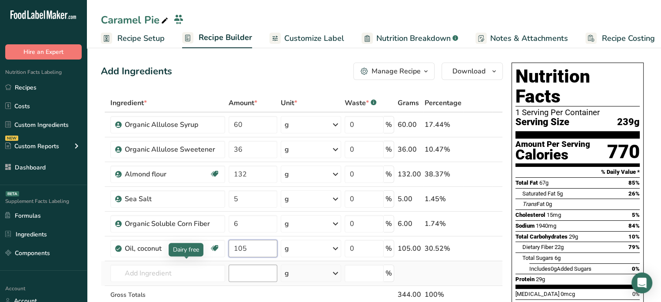
type input "105"
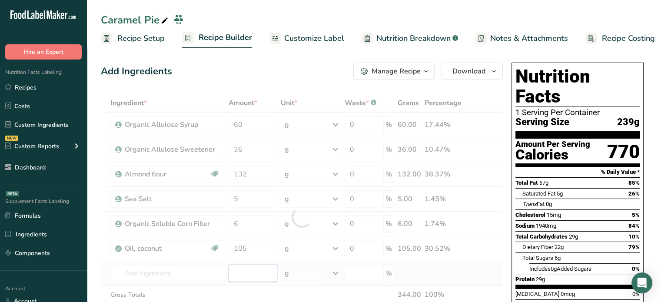
click at [256, 266] on div "Ingredient * Amount * Unit * Waste * .a-a{fill:#347362;}.b-a{fill:#fff;} Grams …" at bounding box center [302, 217] width 402 height 246
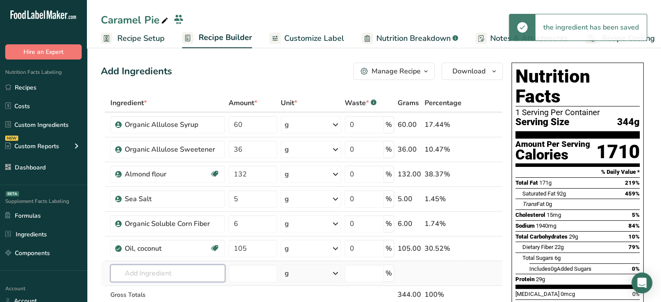
click at [141, 276] on input "text" at bounding box center [167, 273] width 115 height 17
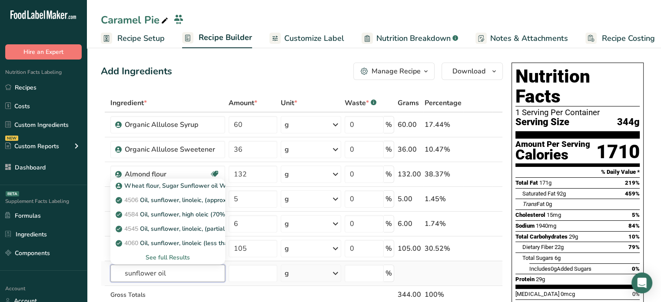
type input "sunflower oil"
click at [179, 256] on div "See full Results" at bounding box center [167, 257] width 101 height 9
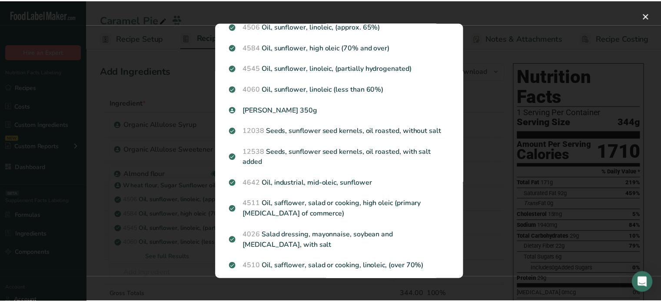
scroll to position [70, 0]
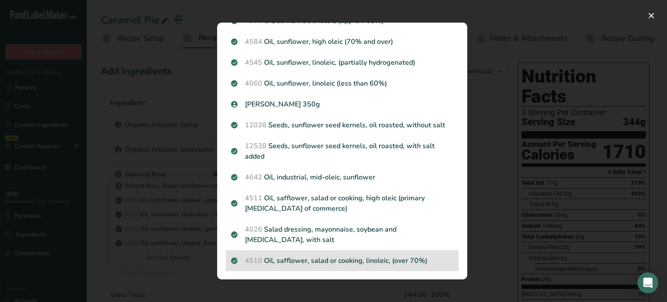
click at [394, 258] on p "4510 Oil, safflower, salad or cooking, linoleic, (over 70%)" at bounding box center [342, 261] width 222 height 10
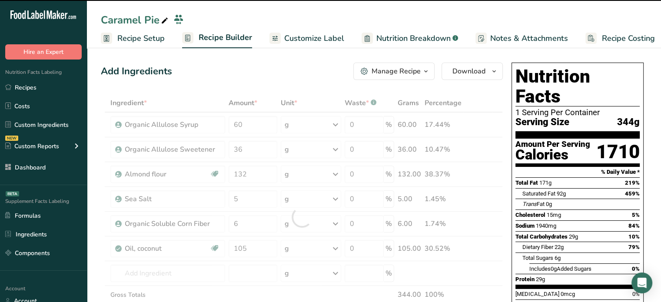
type input "0"
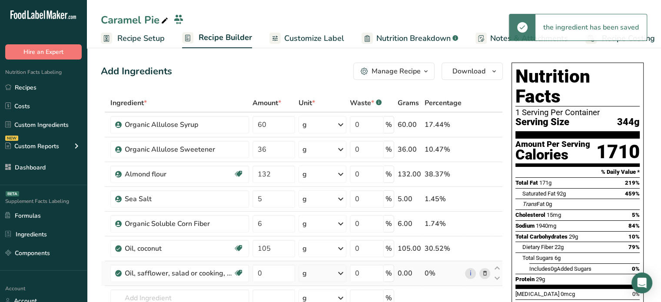
click at [485, 273] on icon at bounding box center [484, 273] width 6 height 9
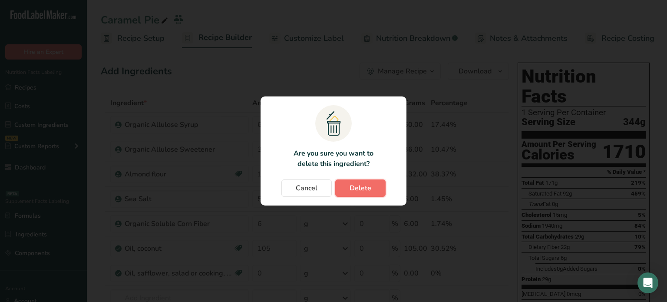
click at [370, 187] on span "Delete" at bounding box center [361, 188] width 22 height 10
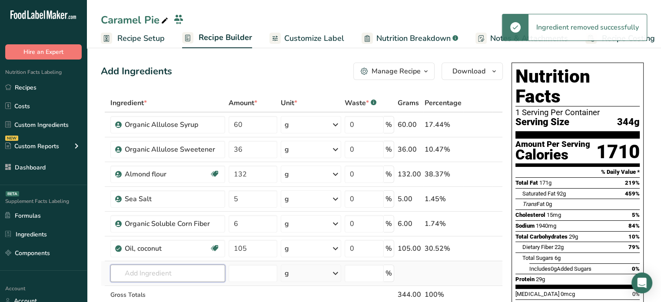
click at [183, 267] on input "text" at bounding box center [167, 273] width 115 height 17
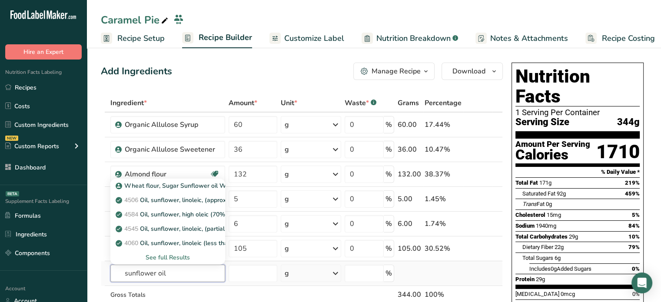
type input "sunflower oil"
click at [156, 259] on div "See full Results" at bounding box center [167, 257] width 101 height 9
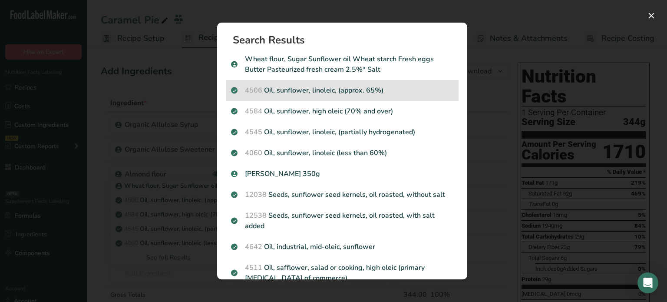
click at [392, 100] on div "4506 Oil, sunflower, linoleic, (approx. 65%)" at bounding box center [342, 90] width 233 height 21
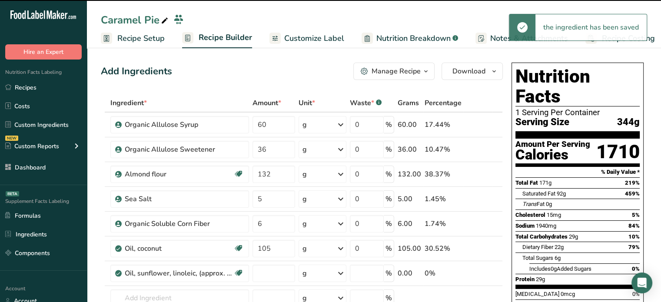
type input "0"
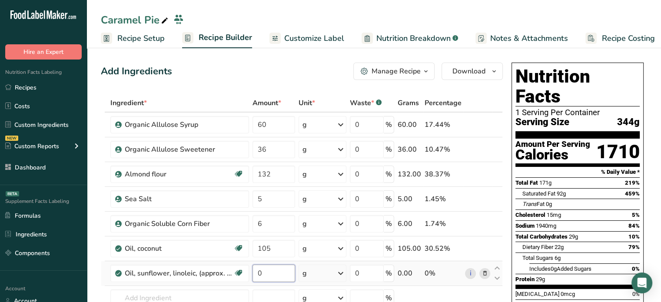
click at [269, 269] on input "0" at bounding box center [273, 273] width 43 height 17
type input "20"
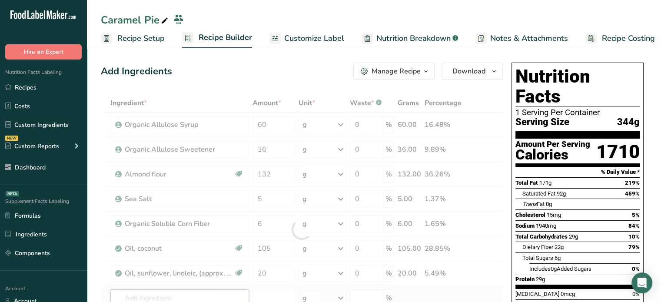
click at [150, 292] on div "Ingredient * Amount * Unit * Waste * .a-a{fill:#347362;}.b-a{fill:#fff;} Grams …" at bounding box center [302, 229] width 402 height 271
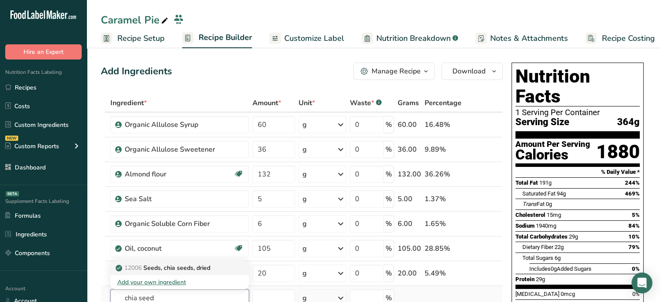
type input "chia seed"
click at [173, 266] on p "12006 Seeds, chia seeds, dried" at bounding box center [163, 267] width 93 height 9
type input "Seeds, chia seeds, dried"
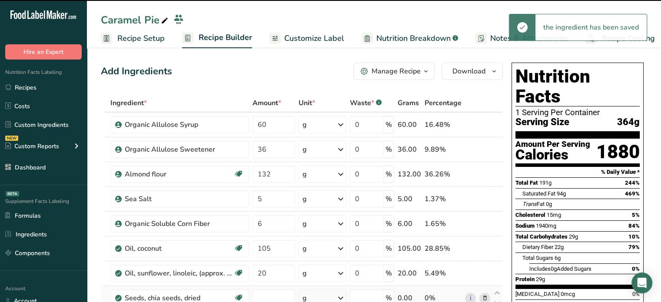
type input "0"
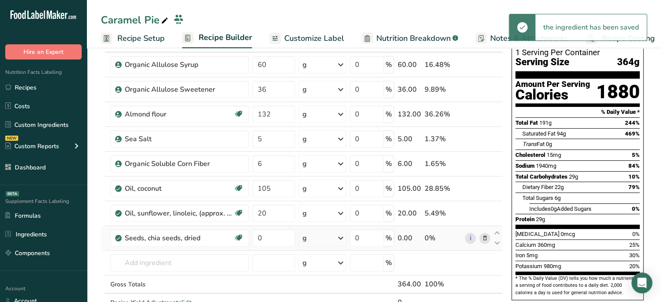
scroll to position [68, 0]
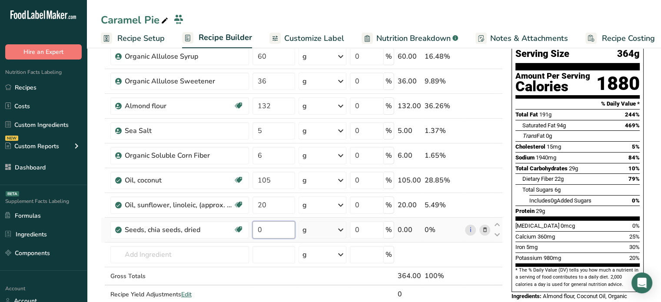
click at [280, 224] on input "0" at bounding box center [273, 229] width 43 height 17
type input "10"
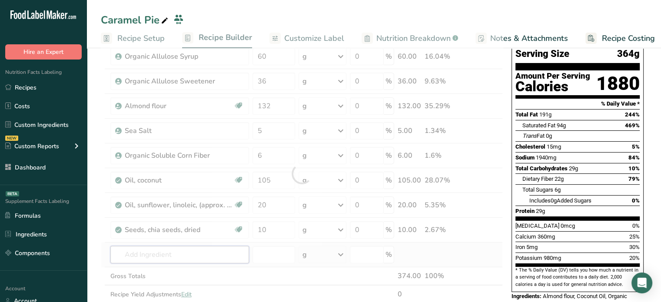
click at [195, 249] on div "Ingredient * Amount * Unit * Waste * .a-a{fill:#347362;}.b-a{fill:#fff;} Grams …" at bounding box center [302, 174] width 402 height 296
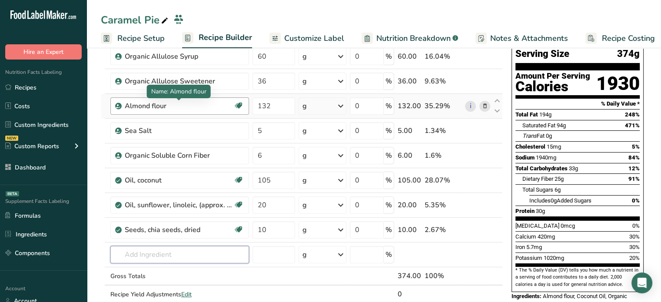
paste input "Konjac"
type input "Konjac"
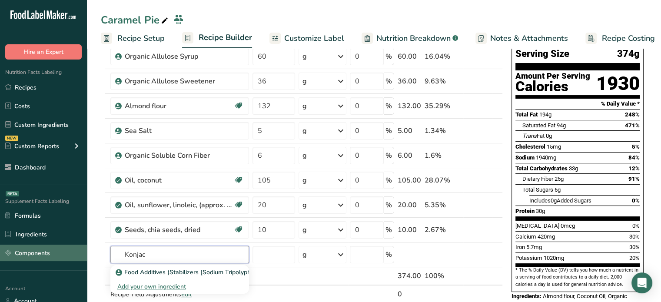
drag, startPoint x: 158, startPoint y: 255, endPoint x: 80, endPoint y: 252, distance: 78.3
click at [80, 252] on div ".a-20{fill:#fff;} Hire an Expert Nutrition Facts Labeling Recipes Costs Custom …" at bounding box center [330, 302] width 661 height 740
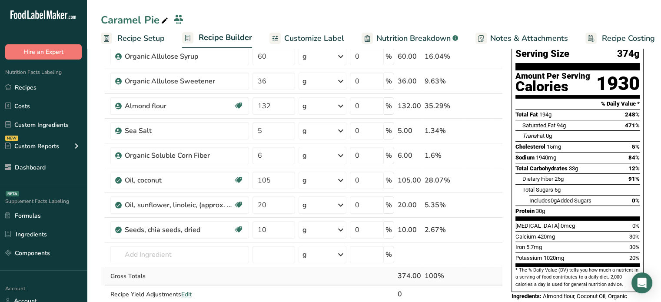
click at [189, 272] on div "Gross Totals" at bounding box center [179, 276] width 139 height 9
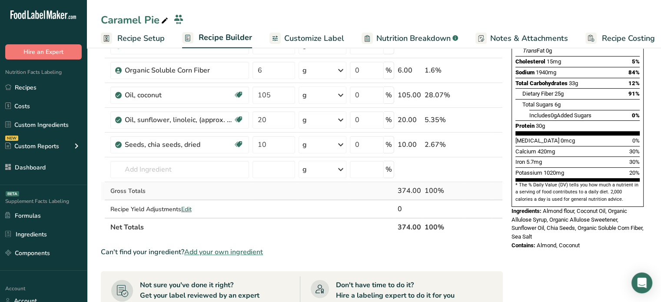
scroll to position [155, 0]
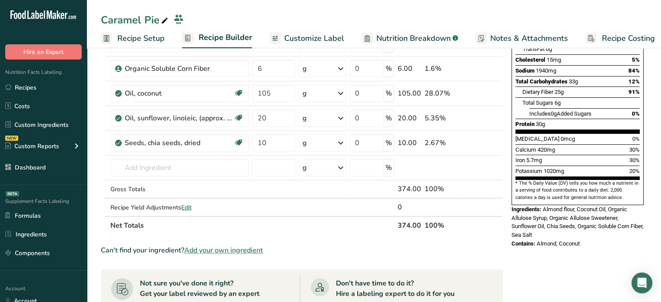
click at [229, 250] on span "Add your own ingredient" at bounding box center [223, 250] width 79 height 10
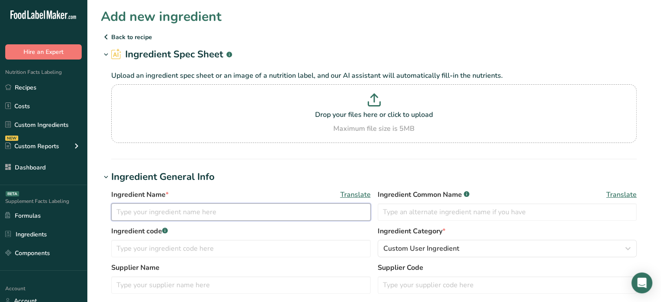
click at [206, 206] on input "text" at bounding box center [240, 211] width 259 height 17
paste input "Konjac"
click at [141, 208] on input "Konjac Extract" at bounding box center [240, 211] width 259 height 17
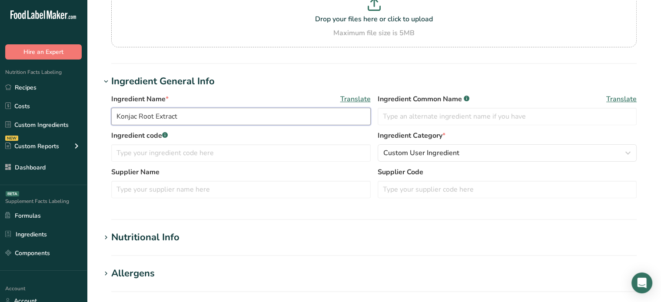
scroll to position [103, 0]
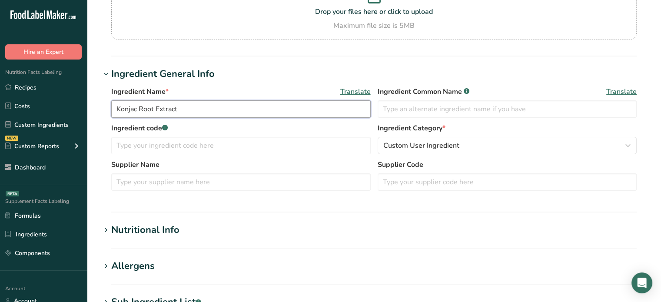
type input "Konjac Root Extract"
click at [254, 231] on h1 "Nutritional Info" at bounding box center [374, 230] width 546 height 14
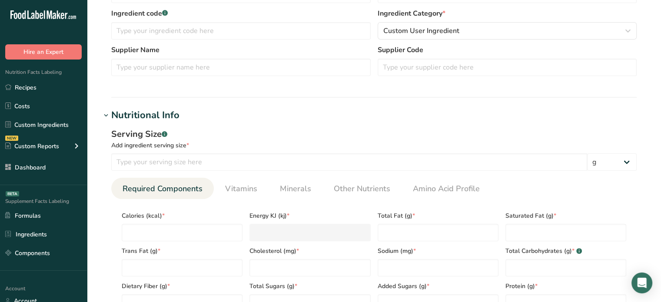
scroll to position [239, 0]
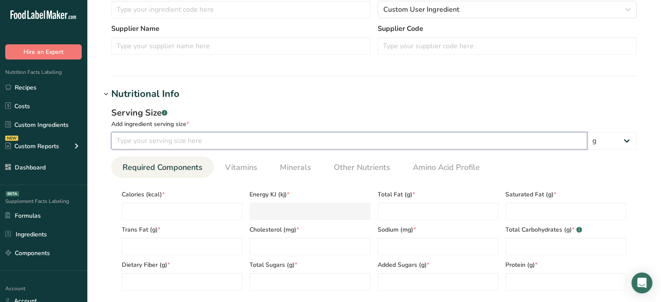
click at [328, 146] on input "number" at bounding box center [349, 140] width 476 height 17
type input "10"
click at [156, 218] on input "number" at bounding box center [182, 211] width 121 height 17
type input "0"
type KJ "0"
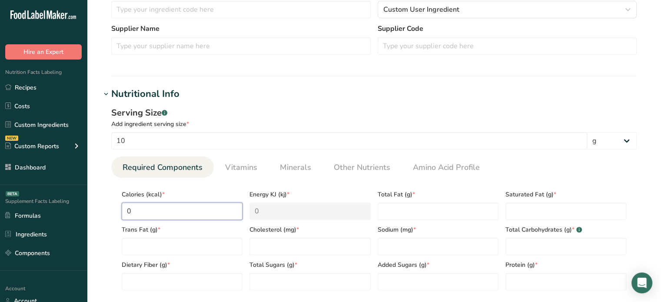
type input "0"
type Fat "0"
type input "0"
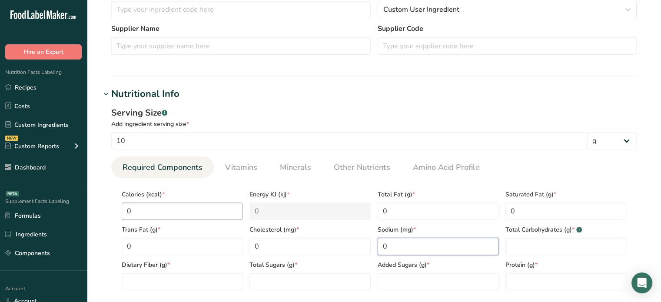
type input "0"
type Carbohydrates "0"
type Fiber "0"
type Sugars "0"
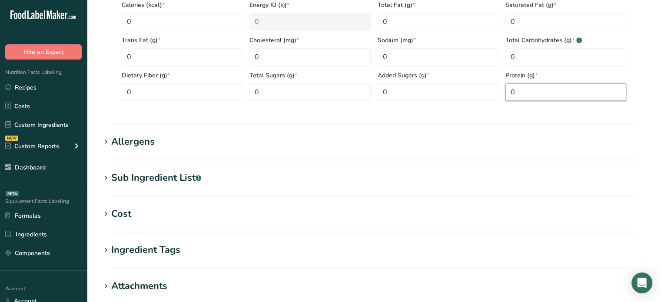
scroll to position [495, 0]
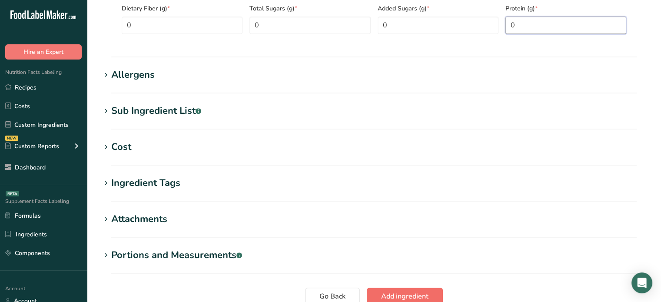
type input "0"
click at [385, 295] on span "Add ingredient" at bounding box center [404, 296] width 47 height 10
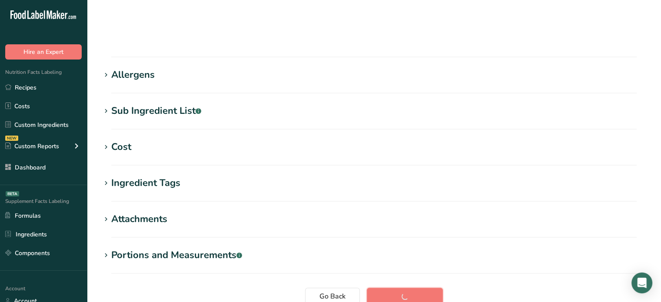
scroll to position [165, 0]
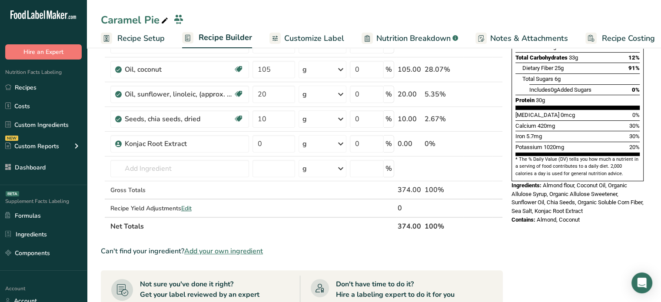
scroll to position [177, 0]
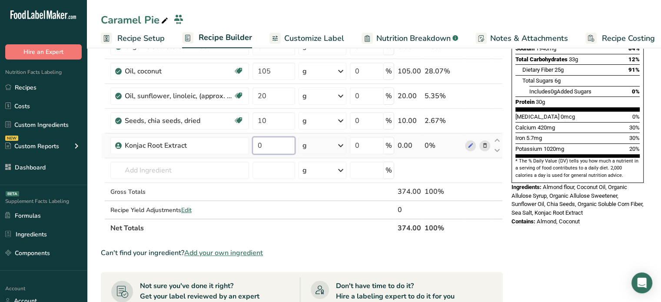
click at [274, 142] on input "0" at bounding box center [273, 145] width 43 height 17
type input "2"
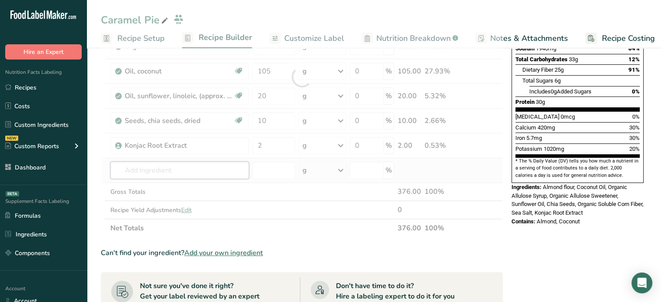
click at [176, 165] on div "Ingredient * Amount * Unit * Waste * .a-a{fill:#347362;}.b-a{fill:#fff;} Grams …" at bounding box center [302, 77] width 402 height 321
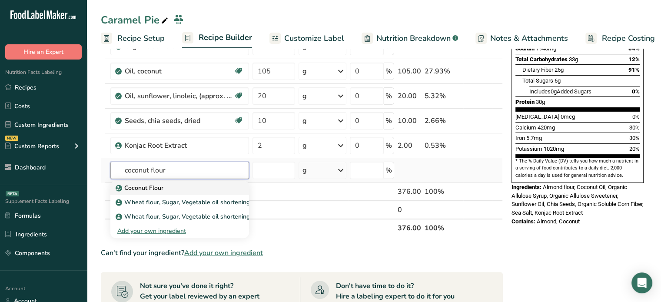
type input "coconut flour"
click at [189, 183] on div "Coconut Flour" at bounding box center [172, 187] width 111 height 9
type input "Coconut Flour"
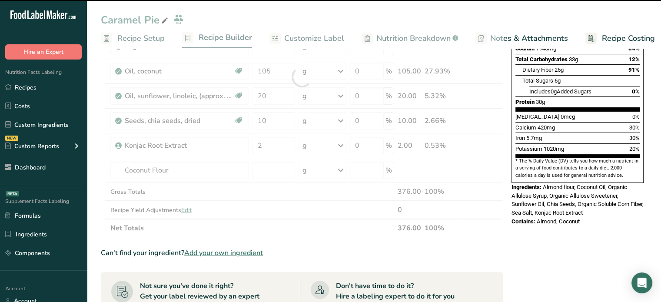
type input "0"
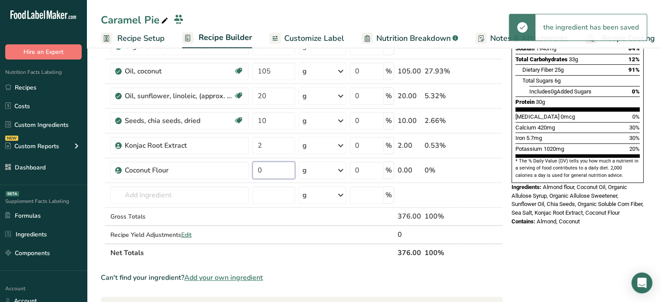
click at [264, 163] on input "0" at bounding box center [273, 170] width 43 height 17
type input "12"
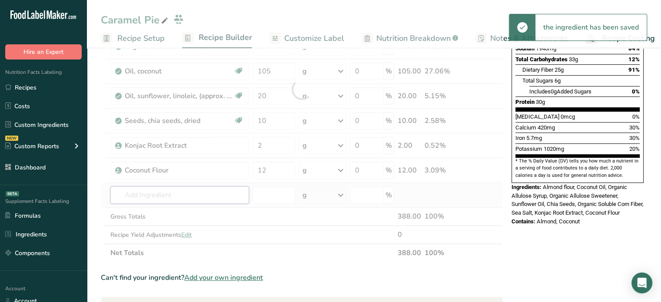
click at [219, 189] on div "Ingredient * Amount * Unit * Waste * .a-a{fill:#347362;}.b-a{fill:#fff;} Grams …" at bounding box center [302, 89] width 402 height 345
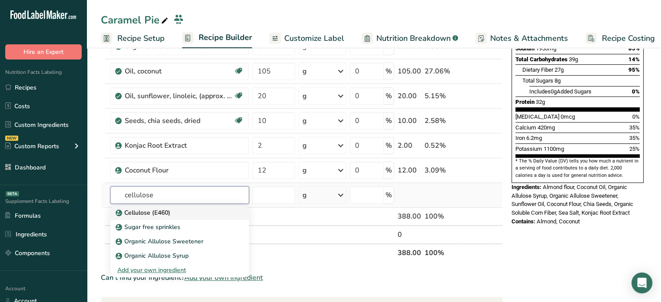
type input "cellulose"
click at [162, 211] on p "Cellulose (E460)" at bounding box center [143, 212] width 53 height 9
type input "Cellulose (E460)"
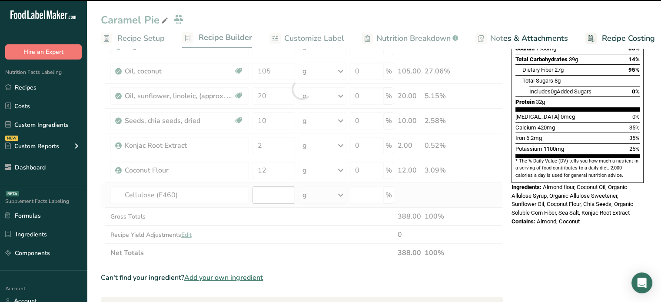
type input "0"
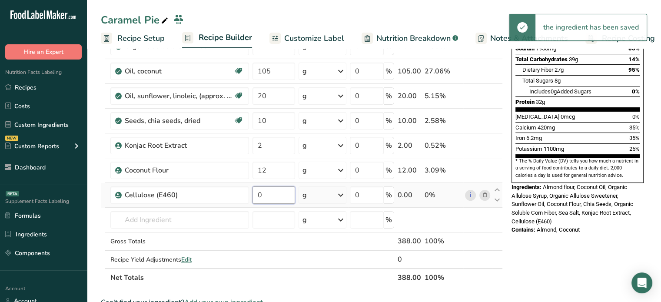
click at [271, 198] on input "0" at bounding box center [273, 194] width 43 height 17
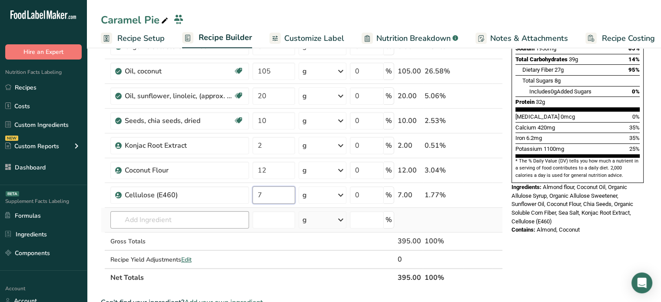
type input "7"
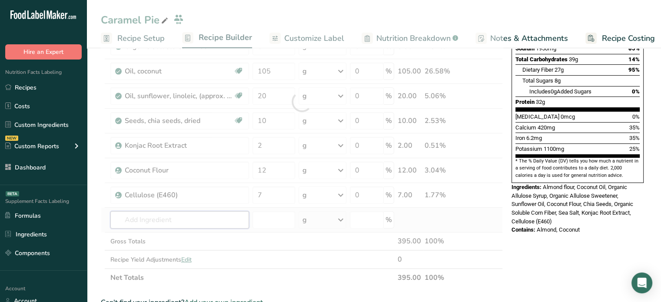
click at [170, 223] on div "Ingredient * Amount * Unit * Waste * .a-a{fill:#347362;}.b-a{fill:#fff;} Grams …" at bounding box center [302, 102] width 402 height 370
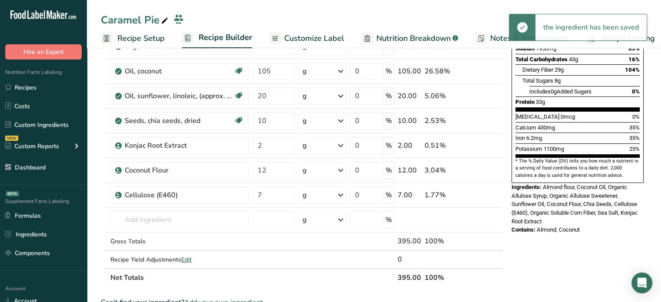
click at [197, 271] on th "Net Totals" at bounding box center [252, 277] width 287 height 18
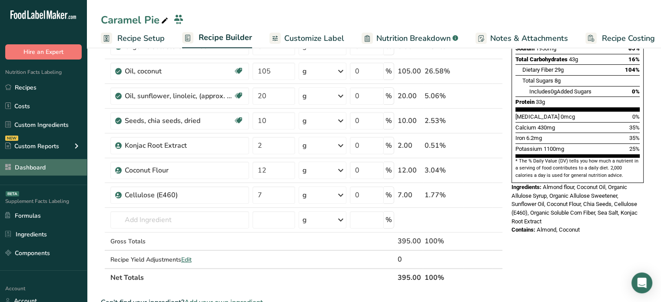
click at [67, 168] on link "Dashboard" at bounding box center [43, 167] width 87 height 17
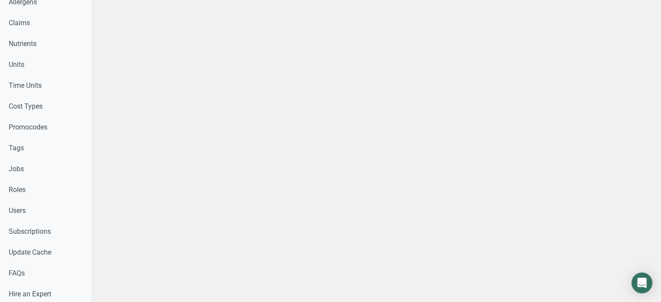
scroll to position [375, 0]
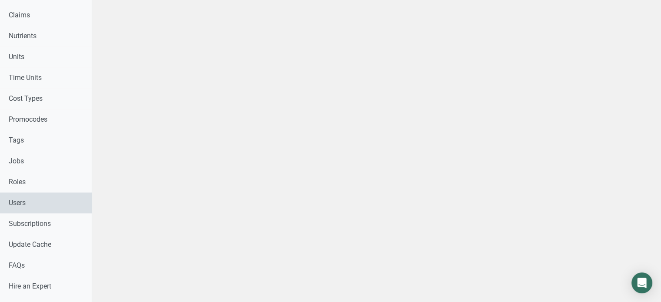
click at [38, 212] on link "Users" at bounding box center [46, 203] width 92 height 21
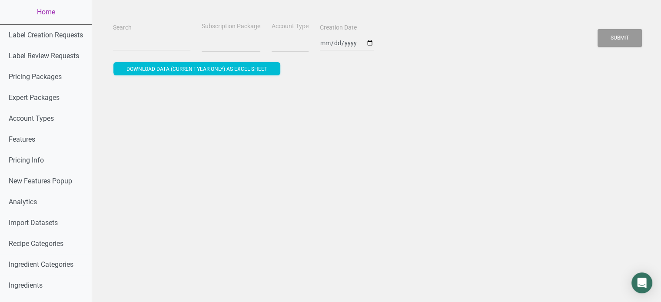
select select
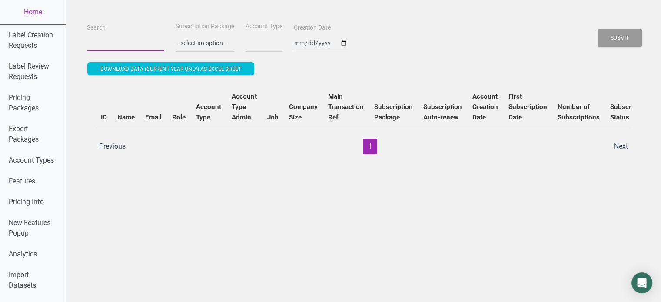
click at [151, 50] on input "Search" at bounding box center [125, 43] width 77 height 16
paste input "[EMAIL_ADDRESS][PERSON_NAME][DOMAIN_NAME]"
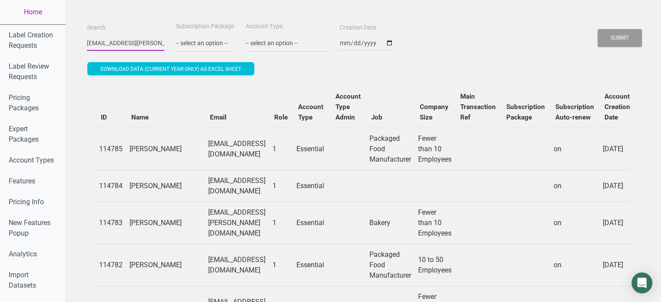
scroll to position [0, 13]
type input "[EMAIL_ADDRESS][PERSON_NAME][DOMAIN_NAME]"
click at [598, 29] on button "Submit" at bounding box center [620, 38] width 44 height 18
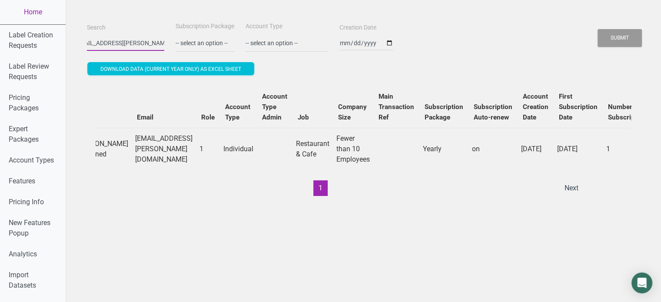
scroll to position [0, 0]
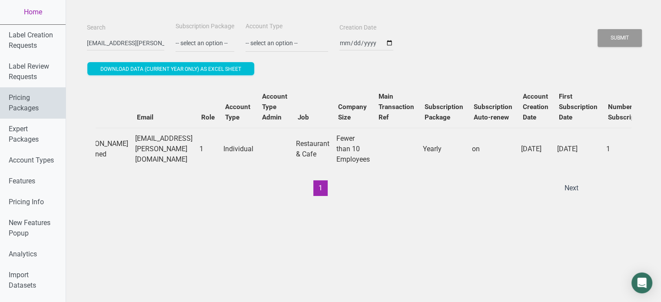
click at [42, 115] on link "Pricing Packages" at bounding box center [33, 102] width 66 height 31
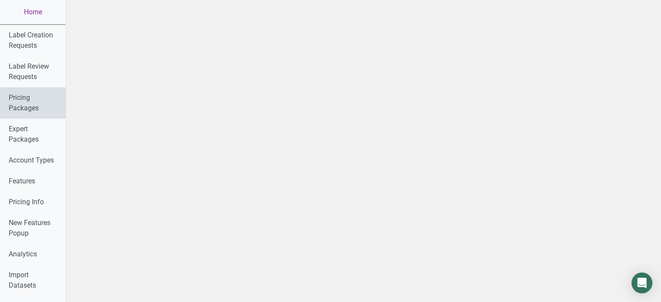
click at [42, 115] on link "Pricing Packages" at bounding box center [33, 102] width 66 height 31
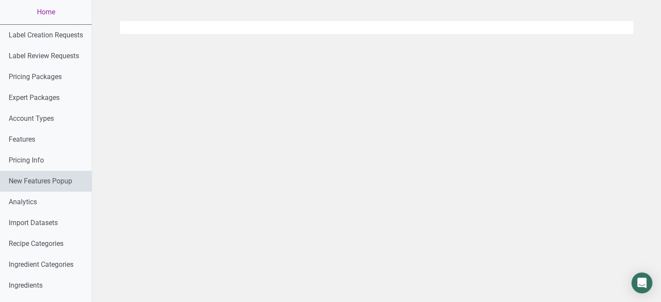
click at [49, 182] on link "New Features Popup" at bounding box center [46, 181] width 92 height 21
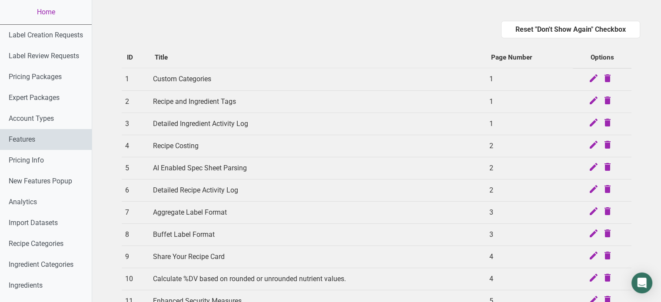
click at [49, 137] on link "Features" at bounding box center [46, 139] width 92 height 21
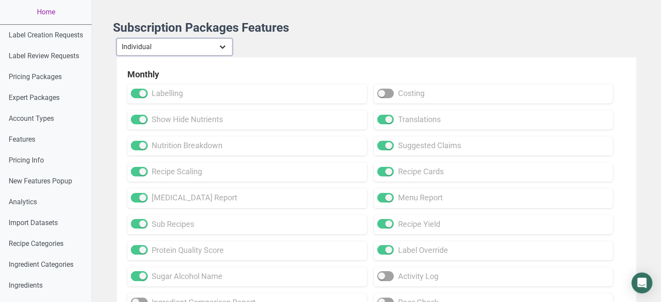
click at [188, 48] on select "Individual Essential Pro Business Old Enterprise 3 Users (799$) Old Enterprise …" at bounding box center [174, 46] width 116 height 17
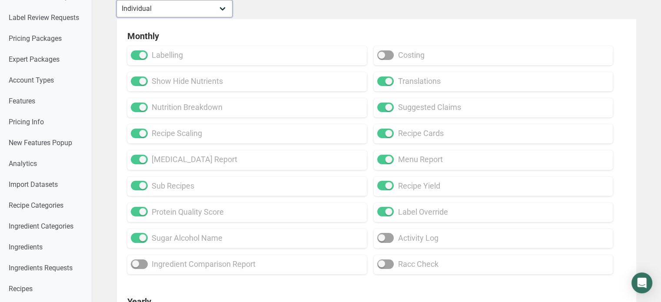
scroll to position [37, 0]
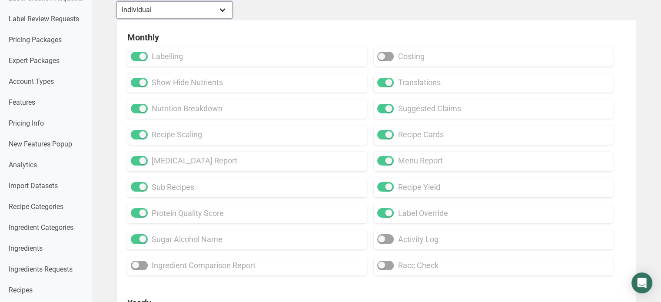
click at [206, 9] on select "Individual Essential Pro Business Old Enterprise 3 Users (799$) Old Enterprise …" at bounding box center [174, 9] width 116 height 17
select select "30"
click at [117, 1] on select "Individual Essential Pro Business Old Enterprise 3 Users (799$) Old Enterprise …" at bounding box center [174, 9] width 116 height 17
checkbox input "true"
checkbox input "false"
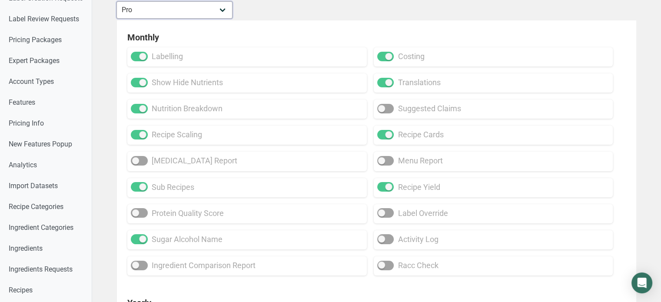
checkbox input "false"
checkbox input "true"
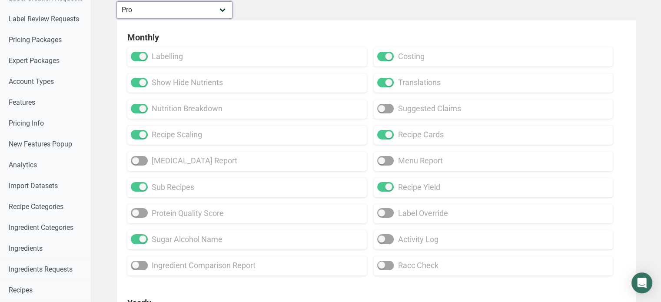
checkbox input "false"
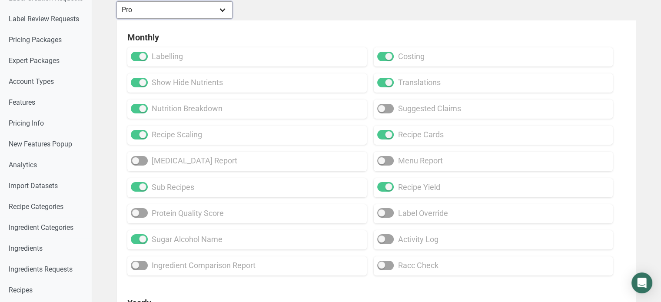
click at [181, 11] on select "Individual Essential Pro Business Old Enterprise 3 Users (799$) Old Enterprise …" at bounding box center [174, 9] width 116 height 17
select select "1"
click at [117, 1] on select "Individual Essential Pro Business Old Enterprise 3 Users (799$) Old Enterprise …" at bounding box center [174, 9] width 116 height 17
checkbox input "false"
checkbox input "true"
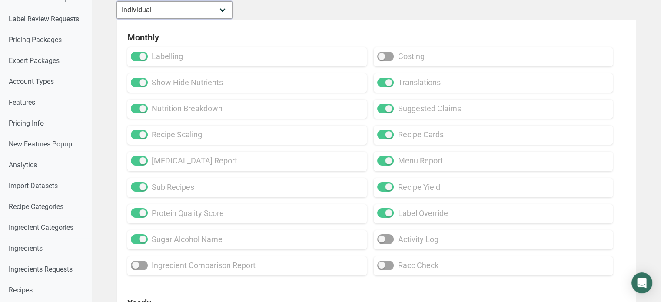
checkbox input "true"
checkbox input "false"
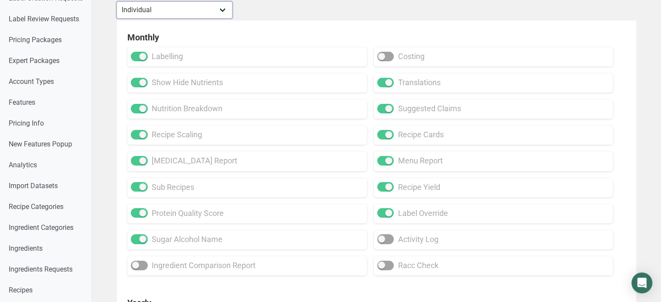
checkbox input "true"
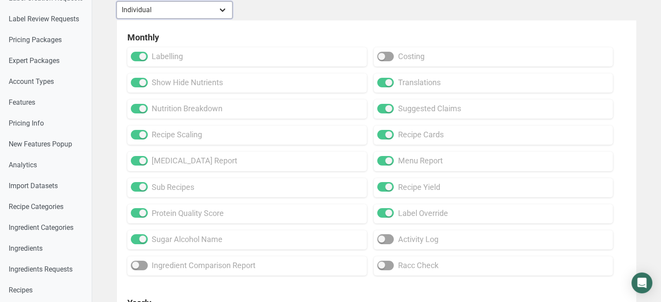
click at [193, 8] on select "Individual Essential Pro Business Old Enterprise 3 Users (799$) Old Enterprise …" at bounding box center [174, 9] width 116 height 17
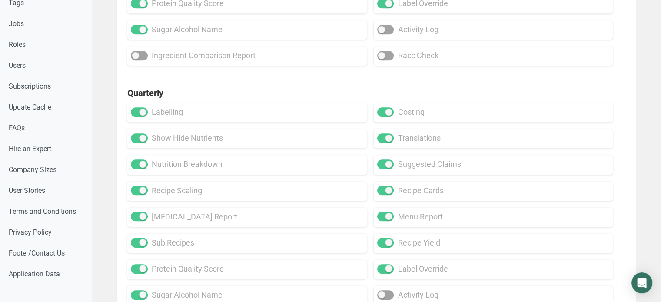
scroll to position [517, 0]
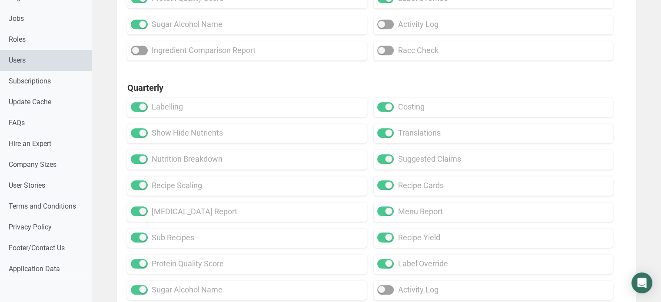
click at [70, 68] on link "Users" at bounding box center [46, 60] width 92 height 21
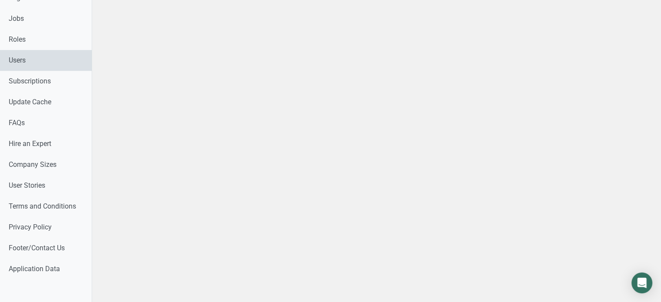
click at [70, 68] on link "Users" at bounding box center [46, 60] width 92 height 21
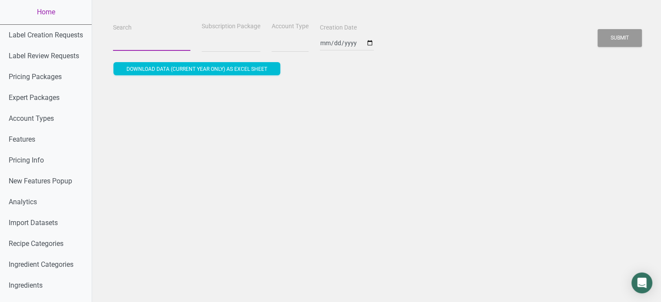
select select
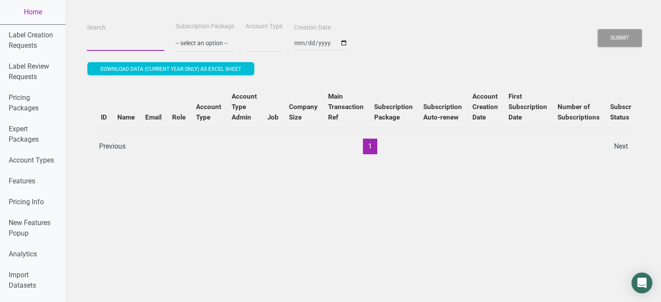
click at [139, 50] on input "Search" at bounding box center [125, 43] width 77 height 16
paste input "[EMAIL_ADDRESS][PERSON_NAME][DOMAIN_NAME]"
type input "[EMAIL_ADDRESS][PERSON_NAME][DOMAIN_NAME]"
select select
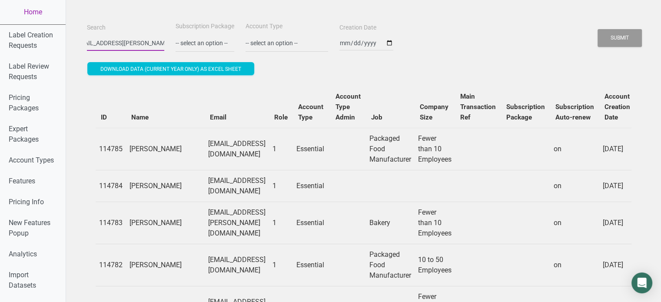
type input "[EMAIL_ADDRESS][PERSON_NAME][DOMAIN_NAME]"
click at [611, 46] on div "Submit" at bounding box center [619, 38] width 45 height 22
click at [611, 46] on button "Submit" at bounding box center [620, 38] width 44 height 18
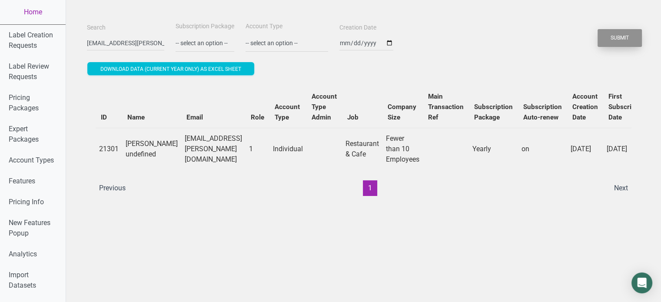
scroll to position [0, 324]
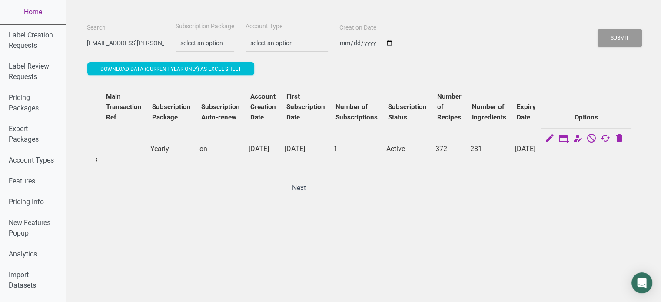
click at [42, 14] on link "Home" at bounding box center [33, 12] width 66 height 24
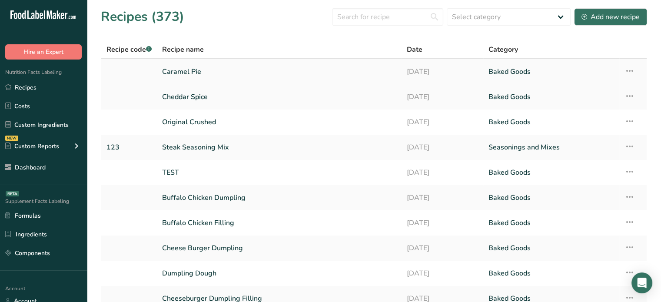
click at [211, 71] on link "Caramel Pie" at bounding box center [279, 72] width 234 height 18
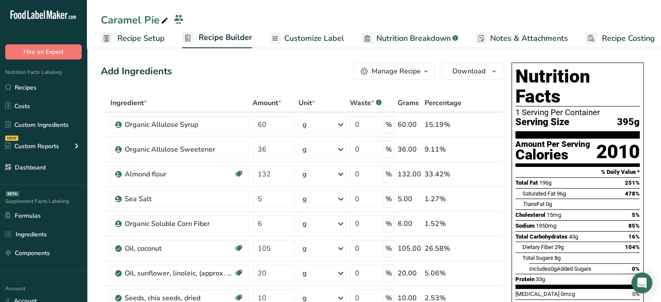
scroll to position [264, 0]
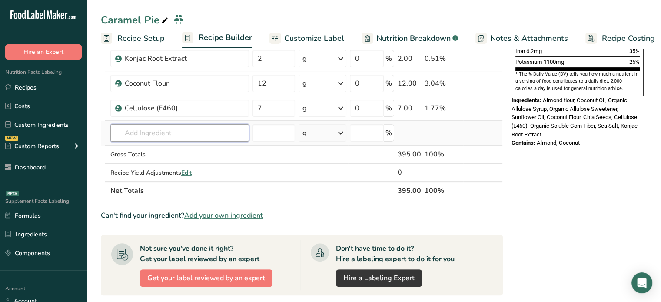
click at [210, 133] on input "text" at bounding box center [179, 132] width 139 height 17
click at [246, 212] on span "Add your own ingredient" at bounding box center [223, 215] width 79 height 10
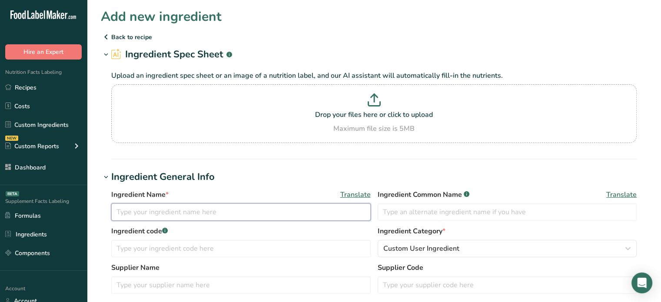
click at [173, 212] on input "text" at bounding box center [240, 211] width 259 height 17
type input "Vegan Collagen Powder"
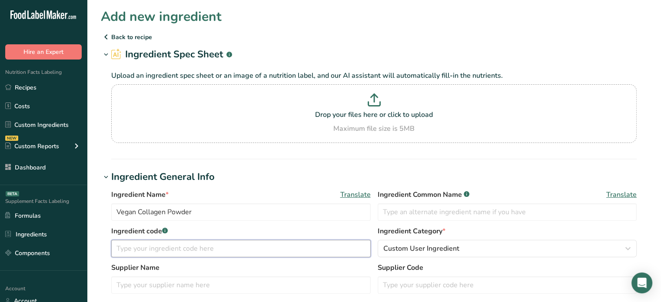
click at [195, 250] on input "text" at bounding box center [240, 248] width 259 height 17
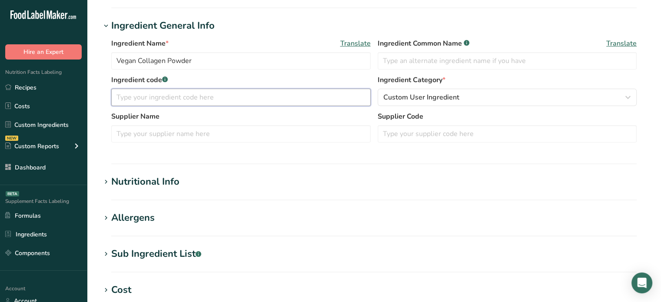
scroll to position [156, 0]
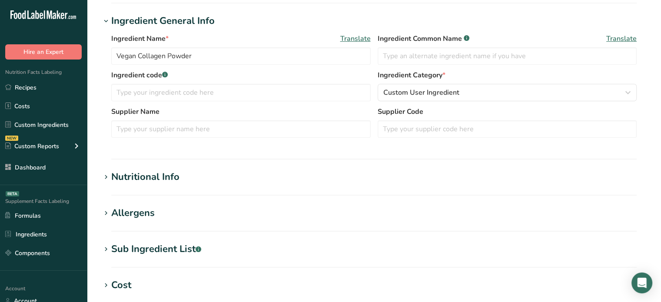
click at [280, 167] on section "Add new ingredient Back to recipe Ingredient Spec Sheet .a-a{fill:#347362;}.b-a…" at bounding box center [374, 166] width 574 height 645
click at [253, 183] on h1 "Nutritional Info" at bounding box center [374, 177] width 546 height 14
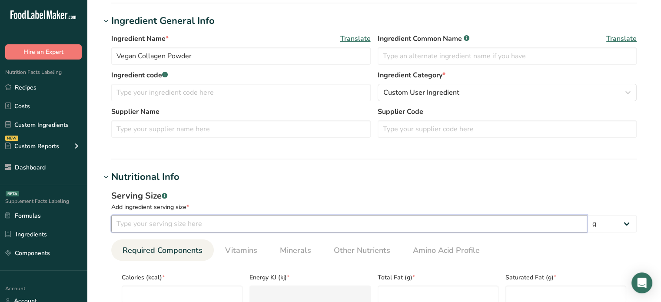
click at [185, 220] on input "number" at bounding box center [349, 223] width 476 height 17
type input "25"
click at [191, 299] on input "number" at bounding box center [182, 294] width 121 height 17
type input "1"
type KJ "4.2"
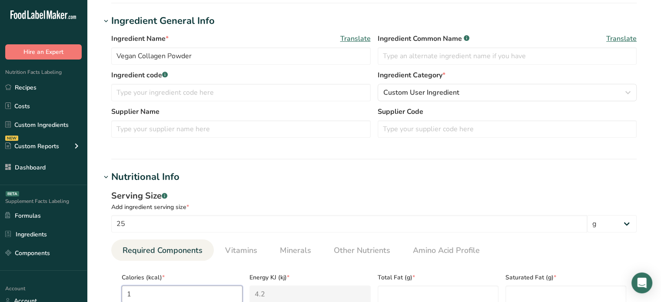
type input "10"
type KJ "41.8"
type input "100"
type KJ "418.4"
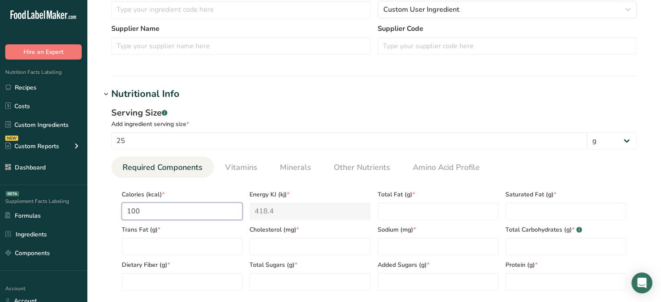
scroll to position [249, 0]
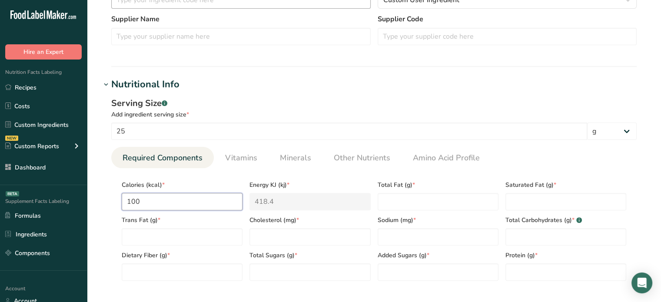
type input "100"
click at [410, 198] on Fat "number" at bounding box center [438, 201] width 121 height 17
type Fat "1.5"
type Fat "0.5"
type Fat "0"
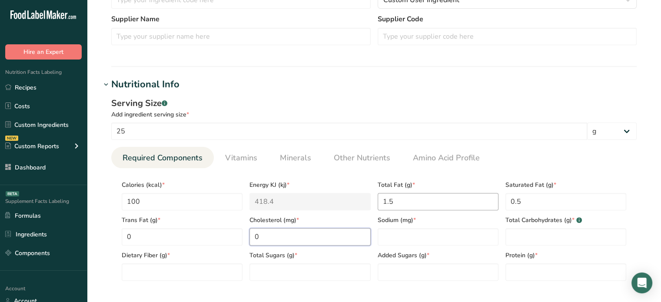
type input "0"
type input "290"
click at [162, 269] on Fiber "0" at bounding box center [182, 271] width 121 height 17
type Fiber "0"
type input "14"
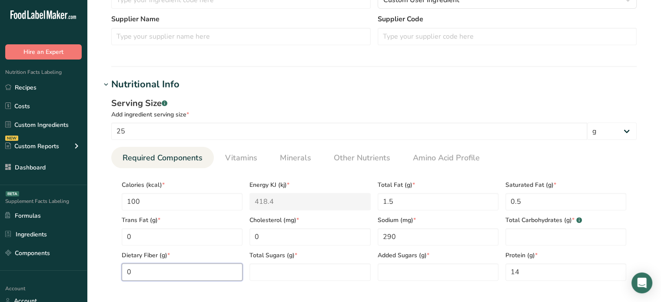
drag, startPoint x: 149, startPoint y: 277, endPoint x: 127, endPoint y: 272, distance: 22.2
click at [127, 272] on Fiber "0" at bounding box center [182, 271] width 121 height 17
type Fiber "1"
click at [524, 242] on Carbohydrates "number" at bounding box center [565, 236] width 121 height 17
type Carbohydrates "5"
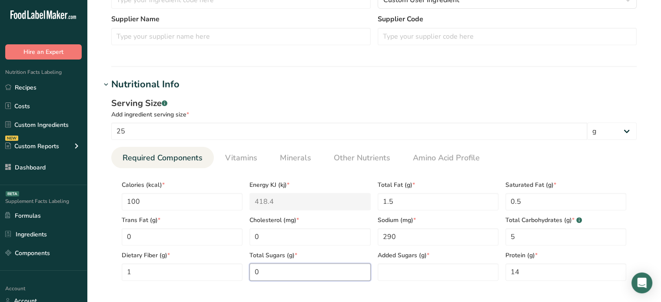
click at [355, 276] on Sugars "0" at bounding box center [309, 271] width 121 height 17
type Sugars "0"
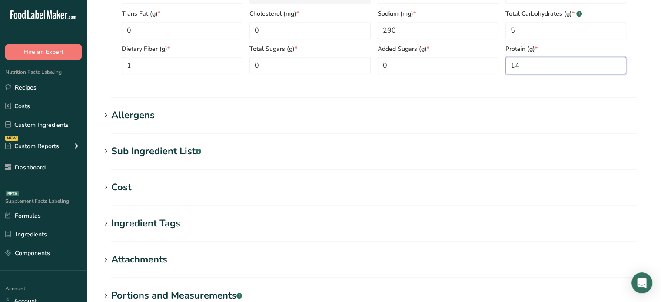
scroll to position [572, 0]
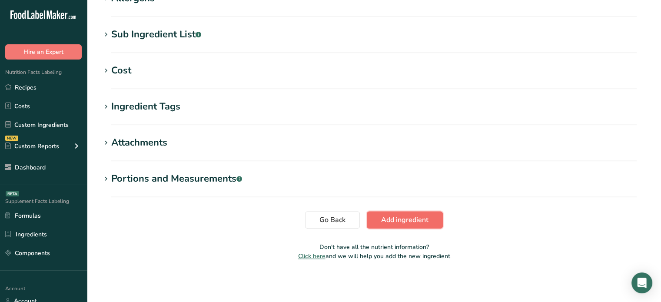
click at [415, 213] on button "Add ingredient" at bounding box center [405, 219] width 76 height 17
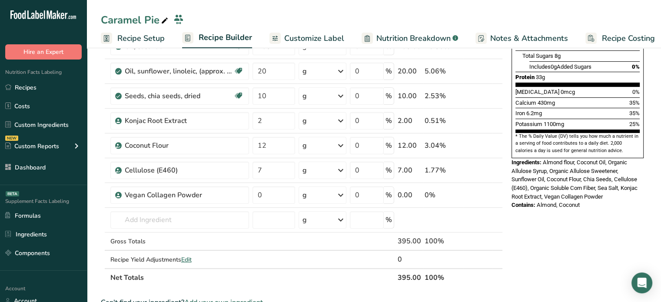
scroll to position [211, 0]
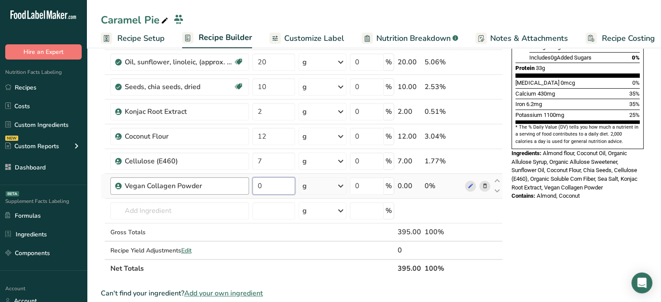
drag, startPoint x: 276, startPoint y: 182, endPoint x: 244, endPoint y: 183, distance: 31.3
click at [244, 183] on tr "Vegan Collagen Powder 0 g Weight Units g kg mg See more Volume Units l Volume u…" at bounding box center [301, 186] width 401 height 25
type input "20"
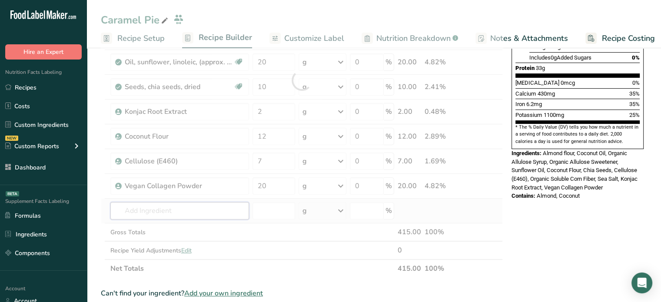
click at [219, 209] on div "Ingredient * Amount * Unit * Waste * .a-a{fill:#347362;}.b-a{fill:#fff;} Grams …" at bounding box center [302, 80] width 402 height 395
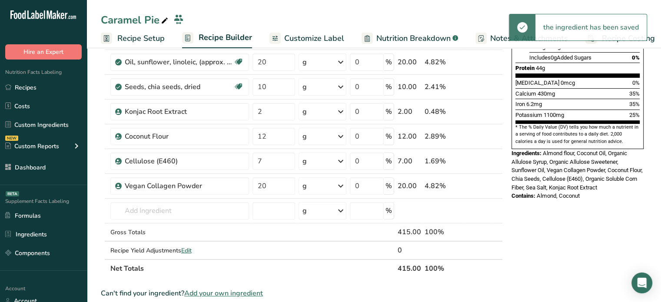
click at [221, 291] on span "Add your own ingredient" at bounding box center [223, 293] width 79 height 10
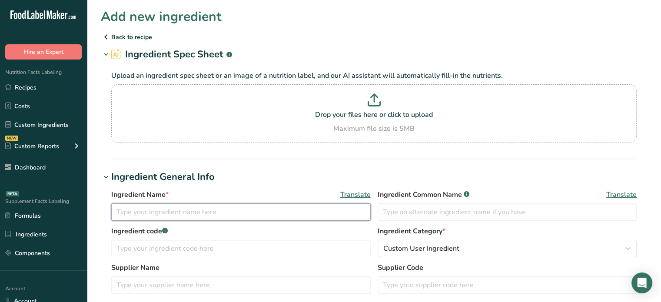
click at [165, 216] on input "text" at bounding box center [240, 211] width 259 height 17
type input "Organic Bamboo Fiber"
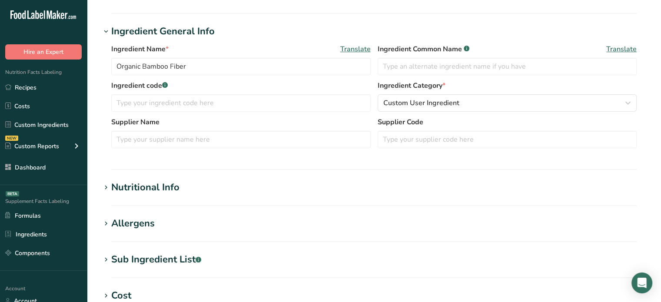
click at [236, 189] on h1 "Nutritional Info" at bounding box center [374, 187] width 546 height 14
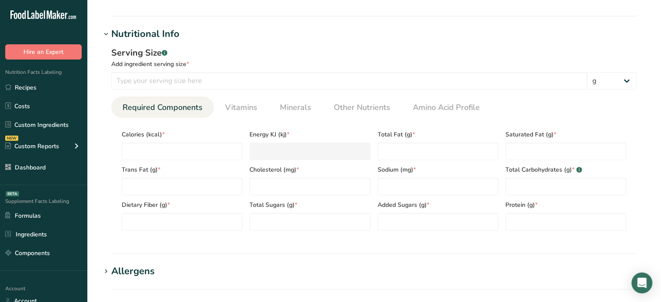
scroll to position [304, 0]
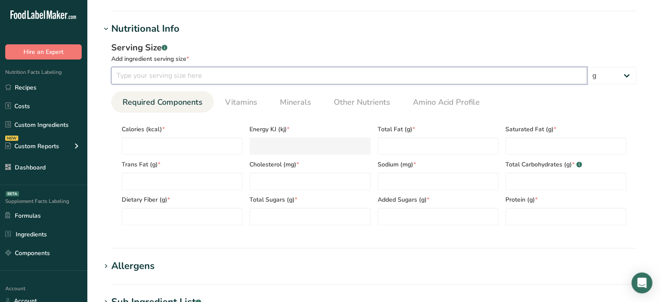
click at [169, 70] on input "number" at bounding box center [349, 75] width 476 height 17
type input "100"
click at [171, 139] on input "number" at bounding box center [182, 145] width 121 height 17
type input "2"
type KJ "8.4"
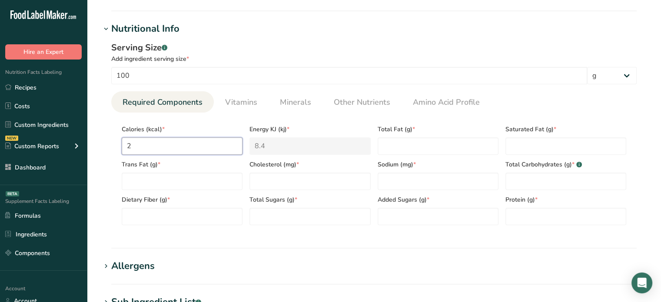
type input "20"
type KJ "83.7"
type input "200"
type KJ "836.8"
click at [394, 135] on div "Total Fat (g) *" at bounding box center [438, 137] width 128 height 35
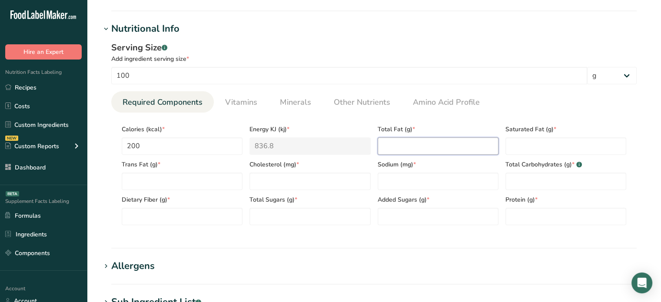
click at [395, 143] on Fat "number" at bounding box center [438, 145] width 121 height 17
drag, startPoint x: 191, startPoint y: 143, endPoint x: 112, endPoint y: 144, distance: 79.1
click at [112, 144] on section "Calories (kcal) * 200 Energy KJ (kj) * 836.8 Total Fat (g) * Saturated Fat (g) …" at bounding box center [373, 173] width 525 height 120
type input "0"
type KJ "0"
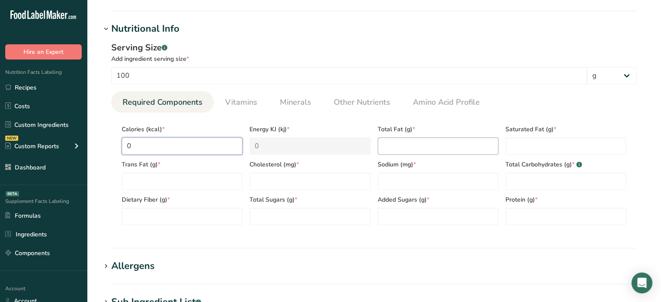
type input "0"
click at [412, 139] on Fat "number" at bounding box center [438, 145] width 121 height 17
type Fat "0"
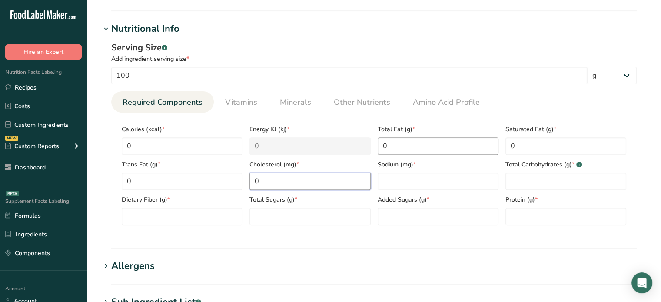
type input "0"
type Carbohydrates "0"
type Fiber "0"
type Sugars "0"
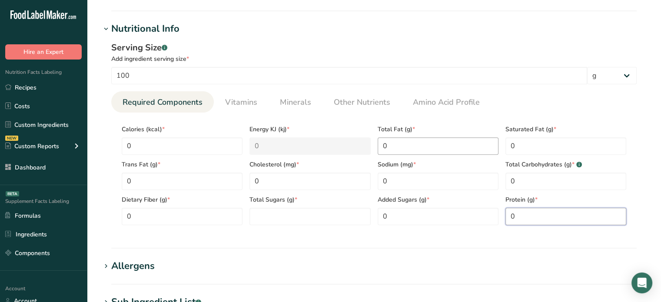
type input "0"
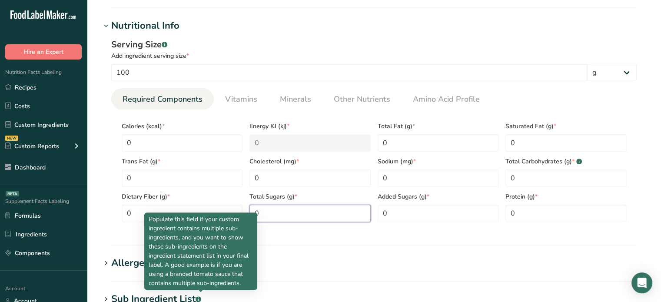
click at [355, 219] on Sugars "0" at bounding box center [309, 213] width 121 height 17
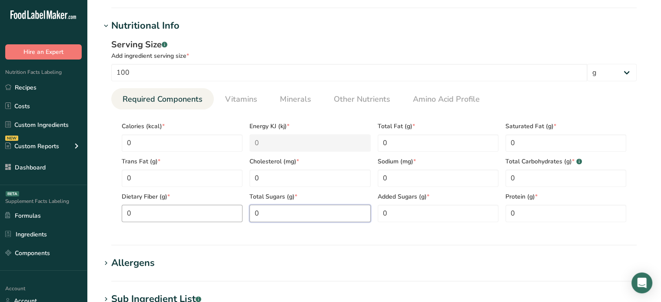
type Sugars "0"
click at [193, 210] on Fiber "0" at bounding box center [182, 213] width 121 height 17
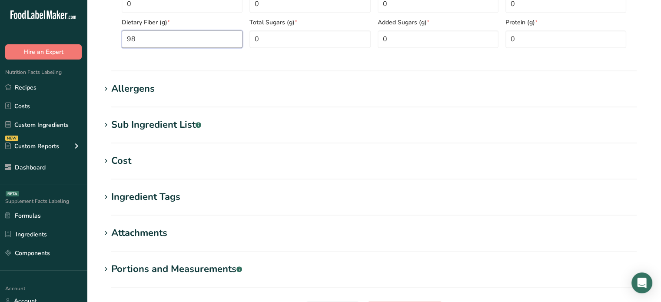
scroll to position [551, 0]
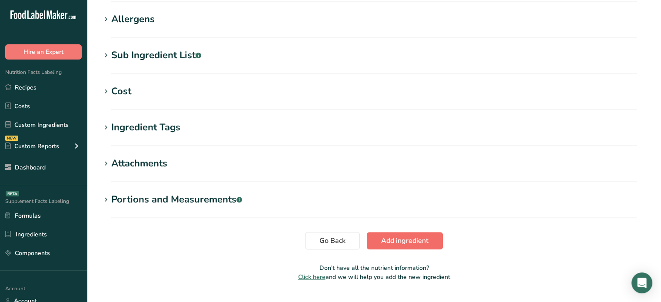
type Fiber "98"
click at [415, 241] on span "Add ingredient" at bounding box center [404, 241] width 47 height 10
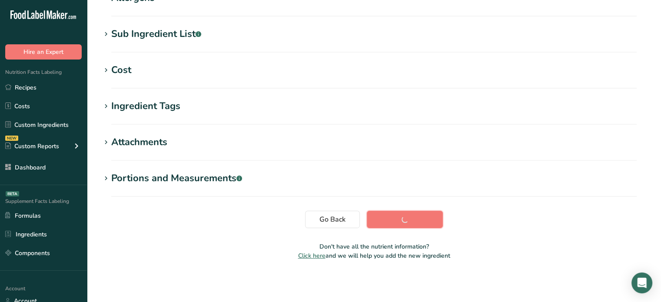
scroll to position [143, 0]
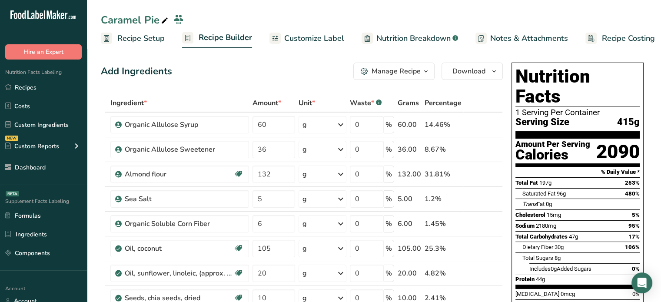
scroll to position [264, 0]
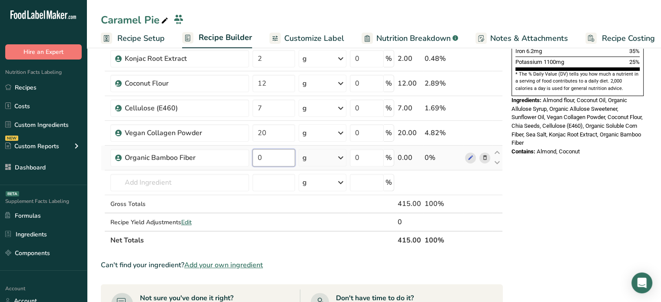
drag, startPoint x: 272, startPoint y: 153, endPoint x: 257, endPoint y: 154, distance: 14.8
click at [257, 154] on input "0" at bounding box center [273, 157] width 43 height 17
type input "3"
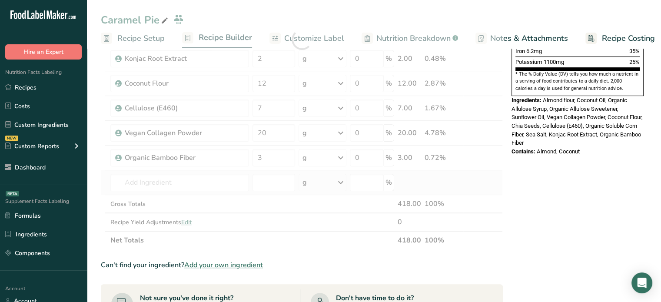
click at [250, 184] on div "Ingredient * Amount * Unit * Waste * .a-a{fill:#347362;}.b-a{fill:#fff;} Grams …" at bounding box center [302, 40] width 402 height 420
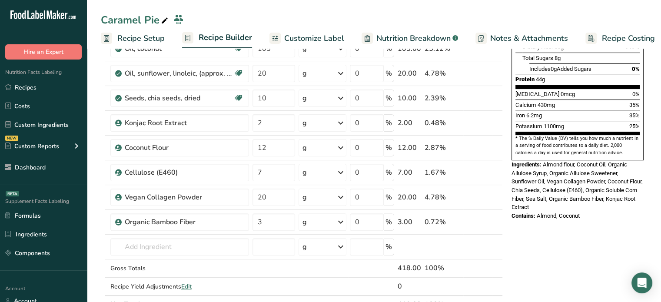
scroll to position [154, 0]
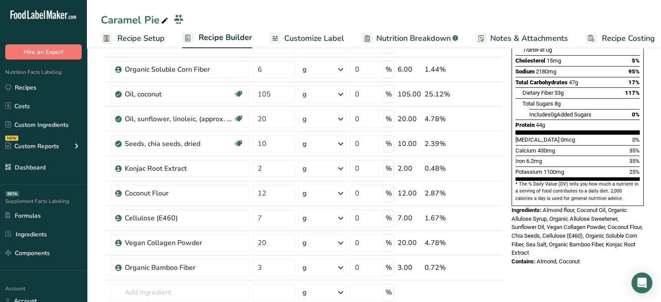
click at [141, 38] on span "Recipe Setup" at bounding box center [140, 39] width 47 height 12
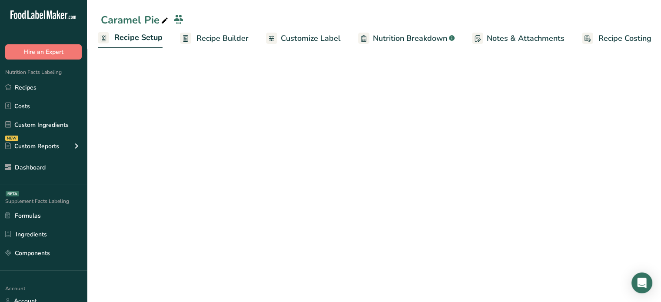
scroll to position [58, 0]
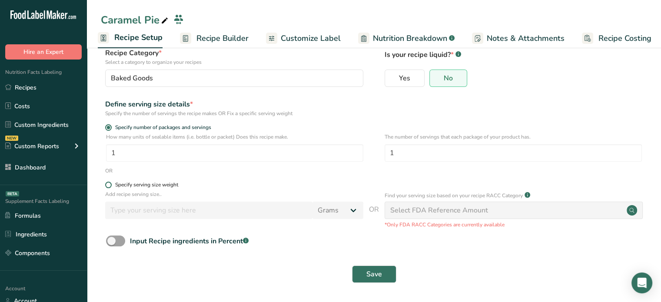
click at [120, 182] on div "Specify serving size weight" at bounding box center [146, 185] width 63 height 7
click at [111, 182] on input "Specify serving size weight" at bounding box center [108, 185] width 6 height 6
radio input "true"
radio input "false"
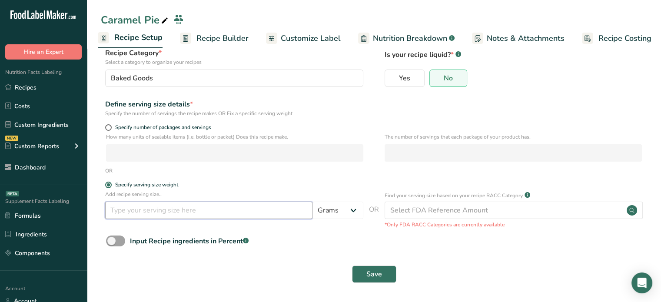
click at [156, 217] on input "number" at bounding box center [208, 210] width 207 height 17
click at [387, 274] on button "Save" at bounding box center [374, 274] width 44 height 17
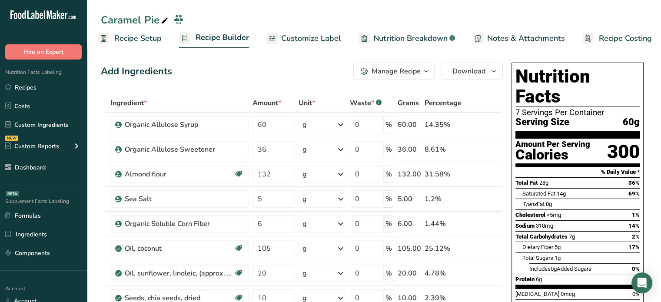
click at [269, 34] on icon at bounding box center [272, 38] width 7 height 11
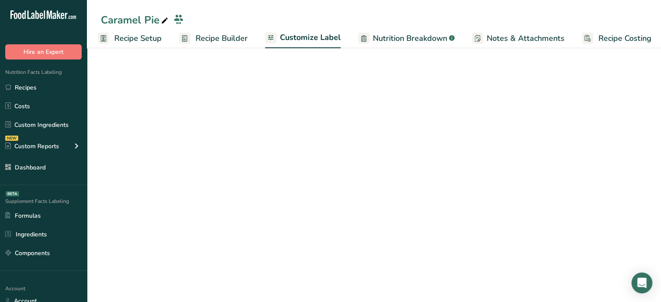
scroll to position [0, 7]
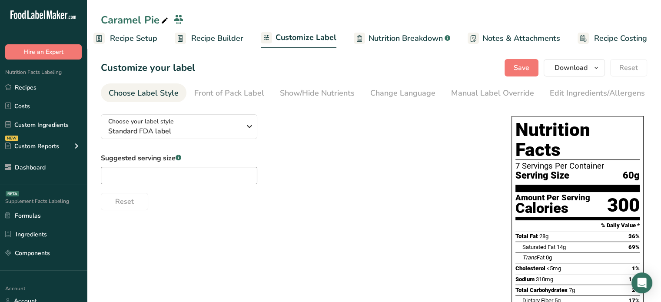
click at [196, 188] on div "Suggested serving size .a-a{fill:#347362;}.b-a{fill:#fff;} Reset" at bounding box center [297, 181] width 393 height 57
click at [203, 180] on input "text" at bounding box center [179, 175] width 156 height 17
click at [535, 60] on button "Save" at bounding box center [522, 67] width 34 height 17
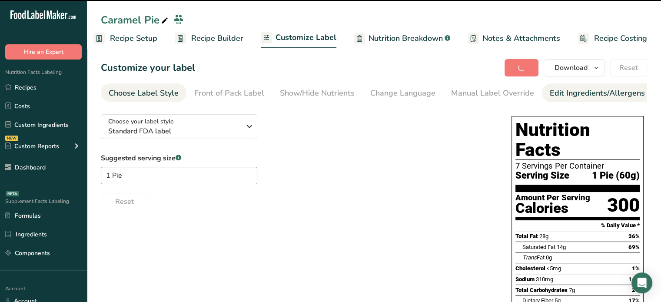
click at [573, 96] on div "Edit Ingredients/Allergens List" at bounding box center [605, 93] width 110 height 12
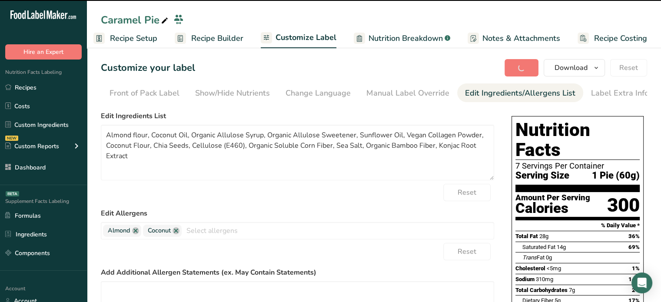
scroll to position [0, 85]
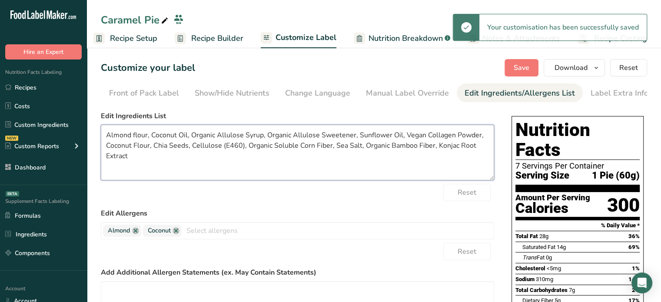
click at [135, 137] on textarea "Almond flour, Coconut Oil, Organic Allulose Syrup, Organic Allulose Sweetener, …" at bounding box center [297, 153] width 393 height 56
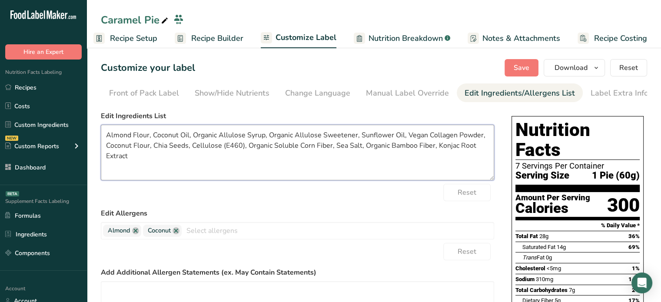
click at [135, 137] on textarea "Almond Flour, Coconut Oil, Organic Allulose Syrup, Organic Allulose Sweetener, …" at bounding box center [297, 153] width 393 height 56
click at [150, 134] on textarea "Almond Flour, Coconut Oil, Organic Allulose Syrup, Organic Allulose Sweetener, …" at bounding box center [297, 153] width 393 height 56
click at [212, 156] on textarea "Almond Flour, Organic Coconut Oil, Organic Allulose Syrup, Organic Allulose Swe…" at bounding box center [297, 153] width 393 height 56
click at [386, 134] on textarea "Almond Flour, Organic Coconut Oil, Organic Allulose Syrup, Organic Allulose Swe…" at bounding box center [297, 153] width 393 height 56
click at [462, 135] on textarea "Almond Flour, Organic Coconut Oil, Organic Allulose Syrup, Organic Allulose Swe…" at bounding box center [297, 153] width 393 height 56
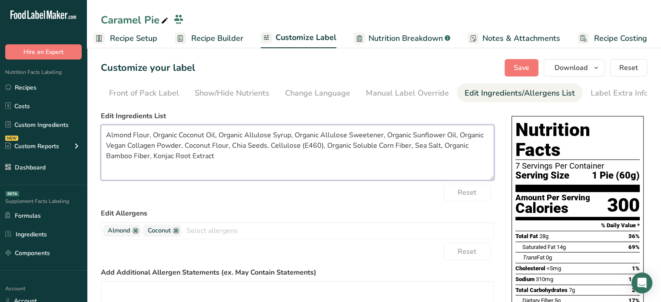
click at [306, 147] on textarea "Almond Flour, Organic Coconut Oil, Organic Allulose Syrup, Organic Allulose Swe…" at bounding box center [297, 153] width 393 height 56
click at [268, 146] on textarea "Almond Flour, Organic Coconut Oil, Organic Allulose Syrup, Organic Allulose Swe…" at bounding box center [297, 153] width 393 height 56
click at [272, 147] on textarea "Almond Flour, Organic Coconut Oil, Organic Allulose Syrup, Organic Allulose Swe…" at bounding box center [297, 153] width 393 height 56
click at [269, 146] on textarea "Almond Flour, Organic Coconut Oil, Organic Allulose Syrup, Organic Allulose Swe…" at bounding box center [297, 153] width 393 height 56
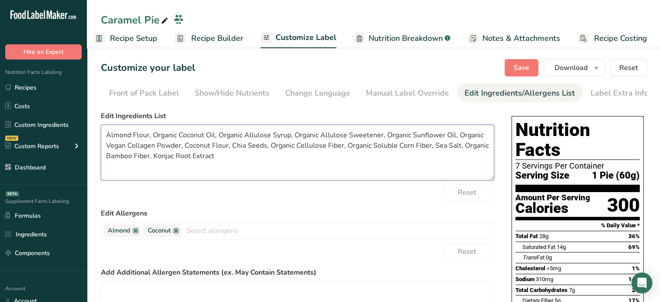
click at [248, 155] on textarea "Almond Flour, Organic Coconut Oil, Organic Allulose Syrup, Organic Allulose Swe…" at bounding box center [297, 153] width 393 height 56
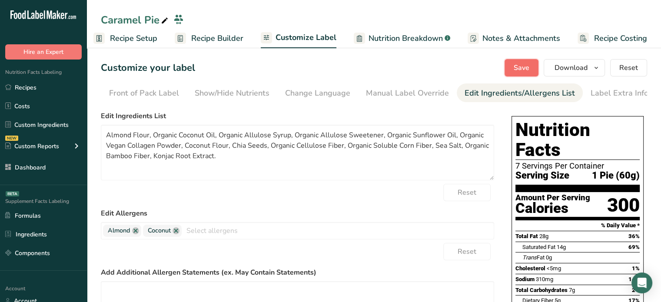
click at [527, 68] on span "Save" at bounding box center [522, 68] width 16 height 10
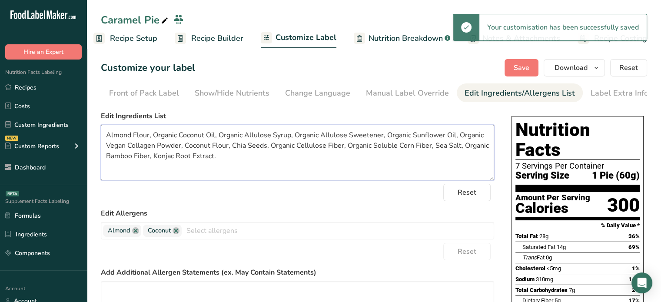
drag, startPoint x: 240, startPoint y: 158, endPoint x: 105, endPoint y: 128, distance: 138.0
click at [105, 128] on textarea "Almond Flour, Organic Coconut Oil, Organic Allulose Syrup, Organic Allulose Swe…" at bounding box center [297, 153] width 393 height 56
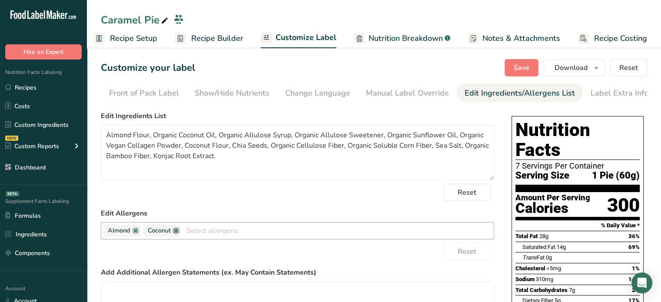
click at [176, 234] on link at bounding box center [176, 230] width 7 height 7
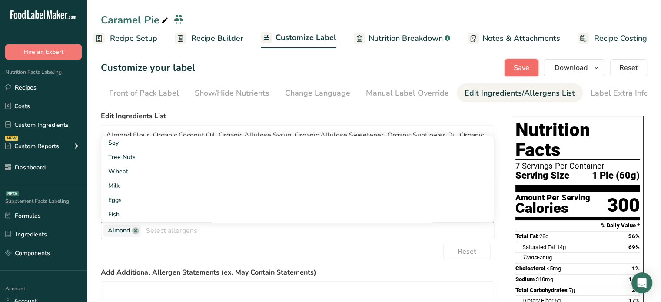
click at [537, 59] on button "Save" at bounding box center [522, 67] width 34 height 17
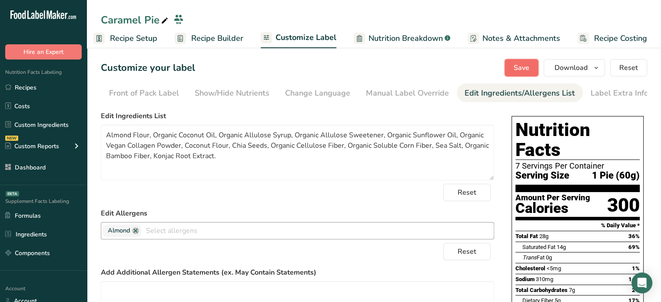
click at [511, 72] on button "Save" at bounding box center [522, 67] width 34 height 17
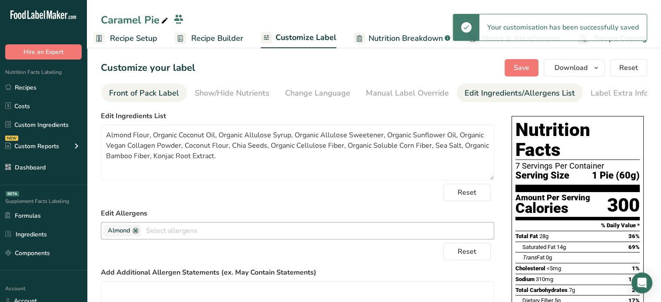
click at [143, 88] on div "Front of Pack Label" at bounding box center [144, 93] width 70 height 12
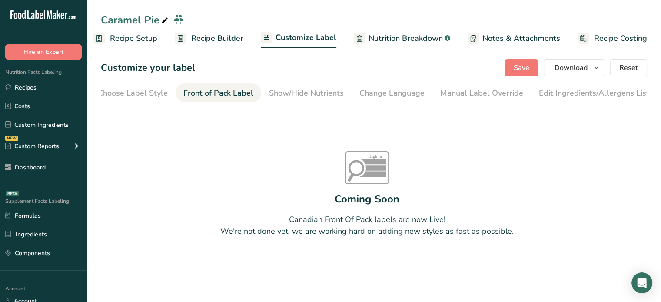
scroll to position [0, 0]
click at [143, 93] on div "Choose Label Style" at bounding box center [144, 93] width 70 height 12
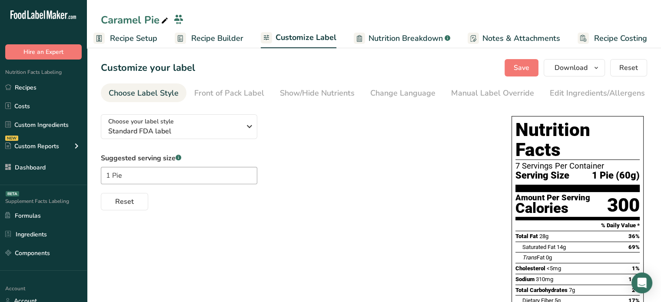
click at [222, 34] on span "Recipe Builder" at bounding box center [217, 39] width 52 height 12
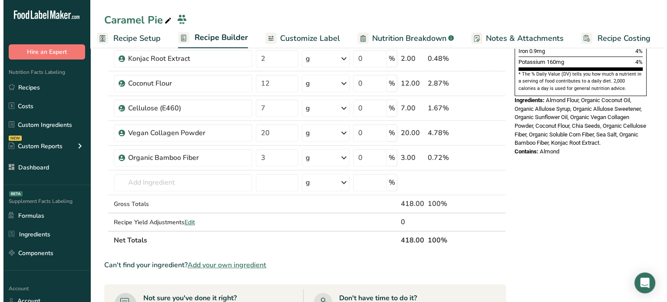
scroll to position [441, 0]
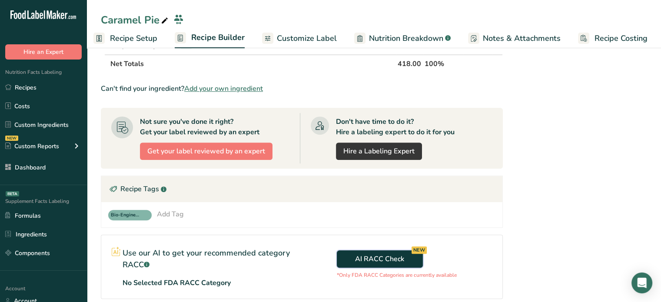
click at [389, 250] on button "AI RACC Check NEW" at bounding box center [380, 258] width 86 height 17
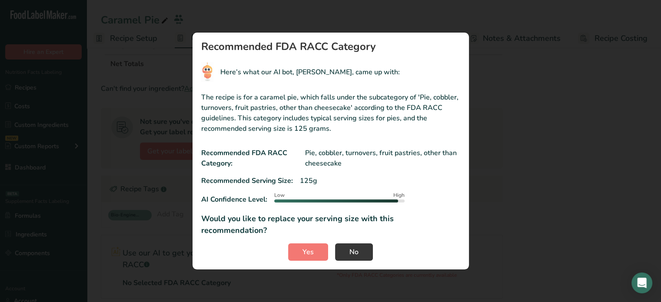
scroll to position [0, 1]
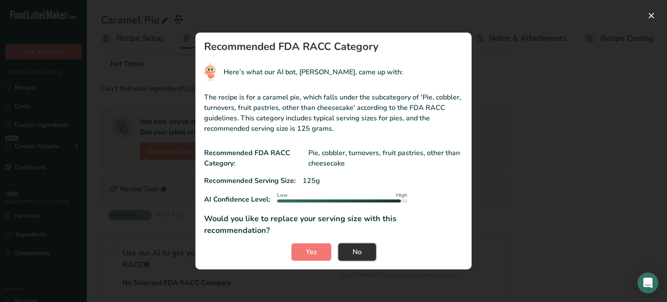
click at [362, 248] on button "No" at bounding box center [358, 251] width 38 height 17
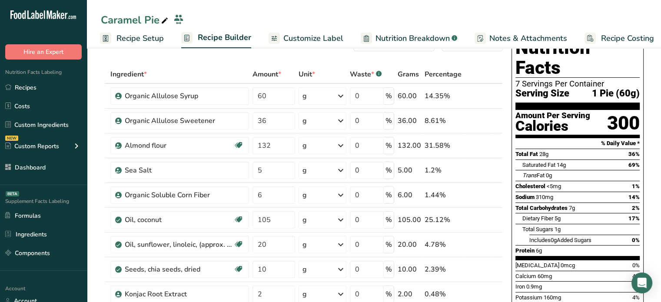
scroll to position [0, 0]
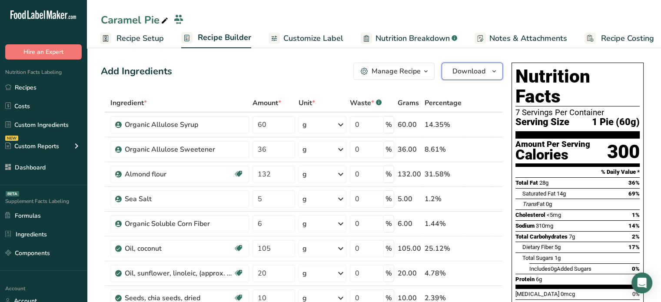
click at [462, 73] on span "Download" at bounding box center [468, 71] width 33 height 10
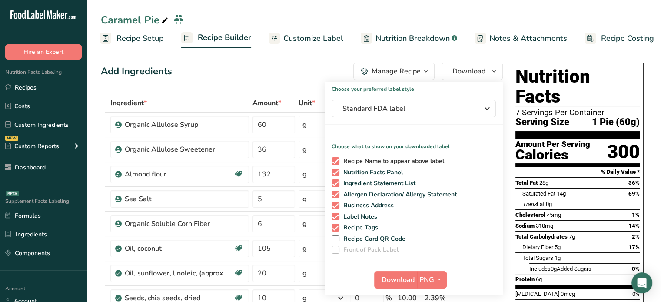
click at [334, 159] on span at bounding box center [336, 161] width 8 height 8
click at [334, 159] on input "Recipe Name to appear above label" at bounding box center [335, 161] width 6 height 6
click at [337, 161] on span at bounding box center [336, 161] width 8 height 8
click at [337, 161] on input "Recipe Name to appear above label" at bounding box center [335, 161] width 6 height 6
click at [337, 230] on span at bounding box center [336, 228] width 8 height 8
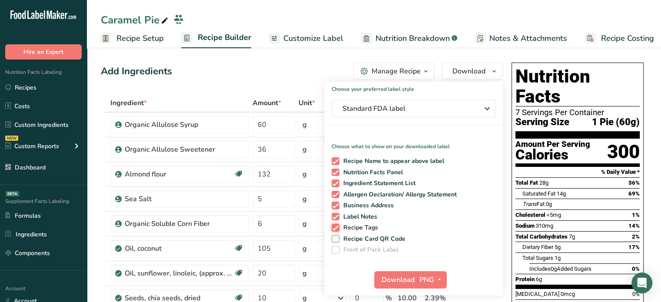
click at [337, 230] on input "Recipe Tags" at bounding box center [335, 228] width 6 height 6
click at [428, 275] on span "PNG" at bounding box center [426, 280] width 15 height 10
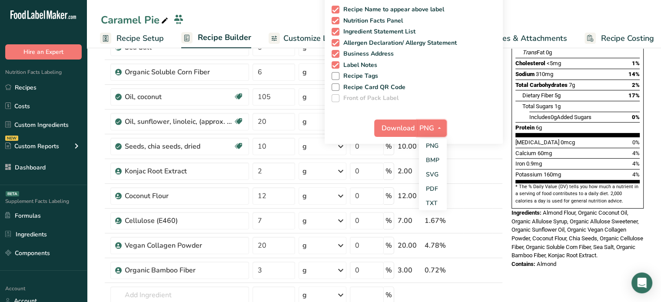
scroll to position [136, 0]
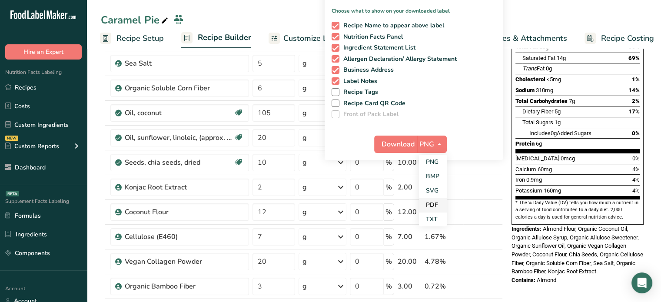
click at [431, 201] on link "PDF" at bounding box center [433, 205] width 28 height 14
click at [405, 143] on span "Download" at bounding box center [398, 144] width 33 height 10
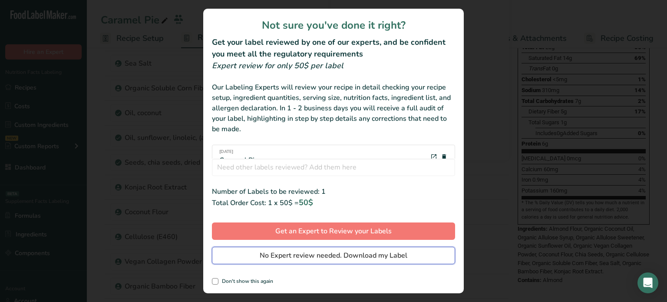
click at [316, 253] on span "No Expert review needed. Download my Label" at bounding box center [334, 255] width 148 height 10
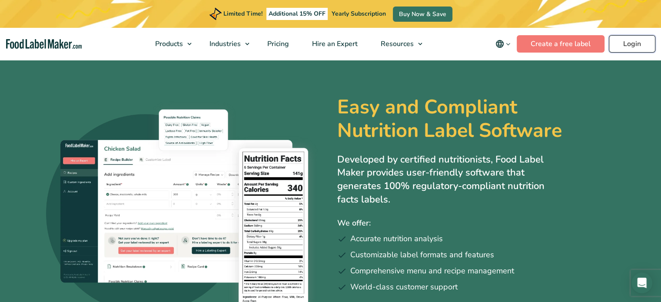
click at [634, 45] on link "Login" at bounding box center [632, 43] width 46 height 17
